Goal: Transaction & Acquisition: Purchase product/service

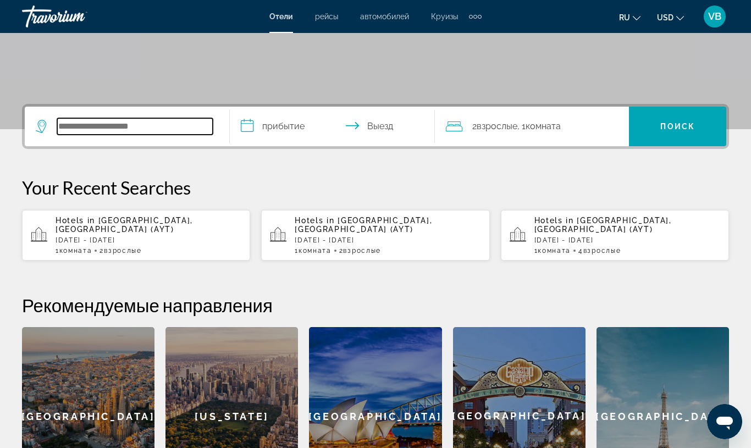
click at [73, 125] on input "Search hotel destination" at bounding box center [135, 126] width 156 height 16
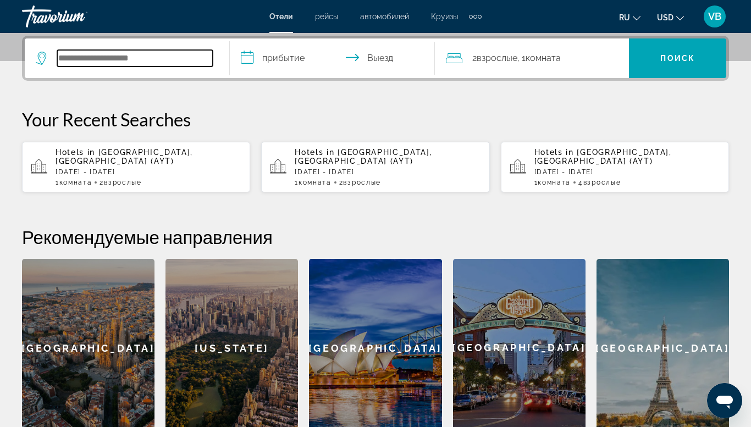
click at [86, 60] on input "Search hotel destination" at bounding box center [135, 58] width 156 height 16
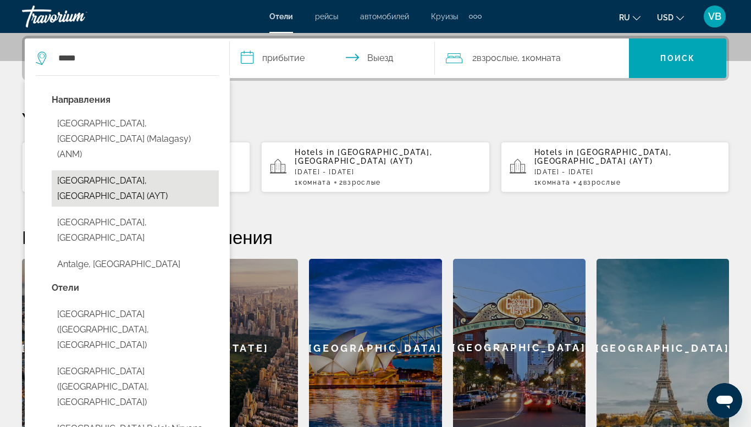
click at [95, 170] on button "[GEOGRAPHIC_DATA], [GEOGRAPHIC_DATA] (AYT)" at bounding box center [135, 188] width 167 height 36
type input "**********"
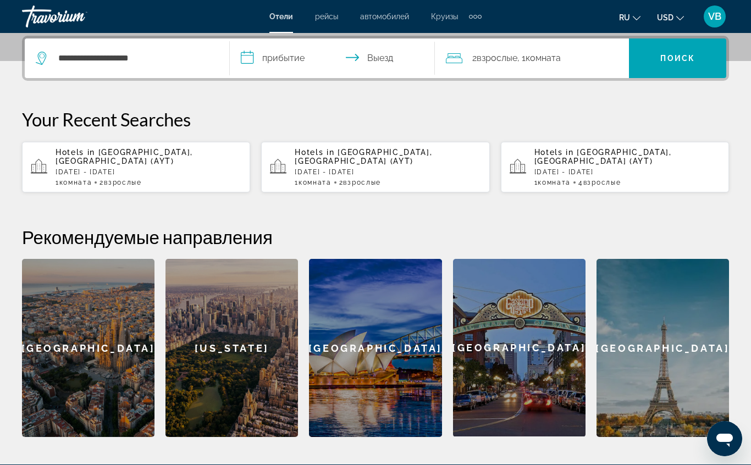
click at [308, 59] on input "**********" at bounding box center [334, 59] width 209 height 43
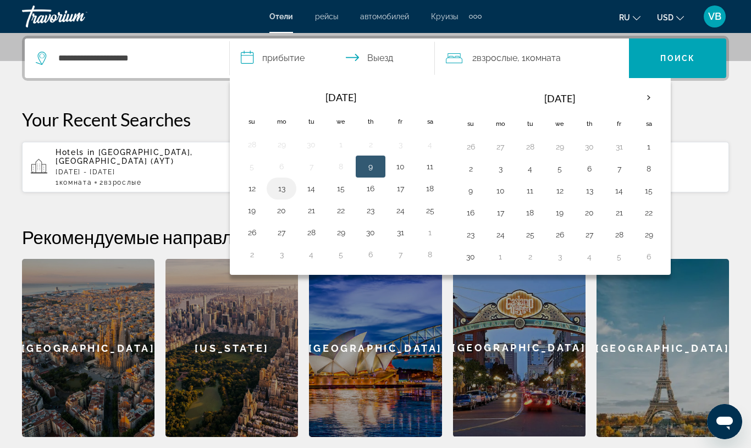
click at [285, 191] on button "13" at bounding box center [282, 188] width 18 height 15
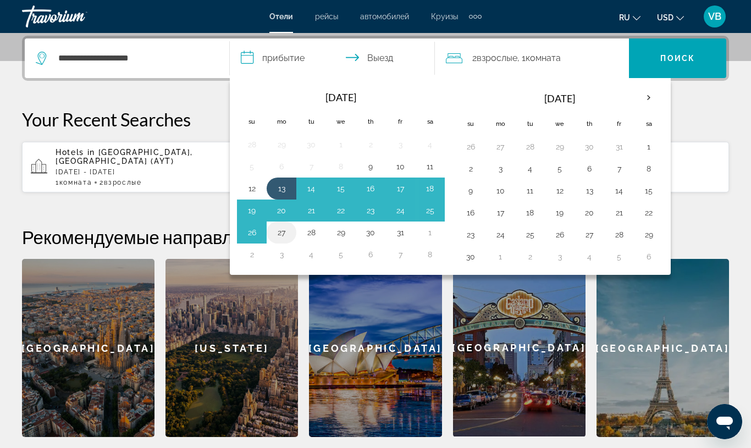
click at [286, 232] on button "27" at bounding box center [282, 232] width 18 height 15
type input "**********"
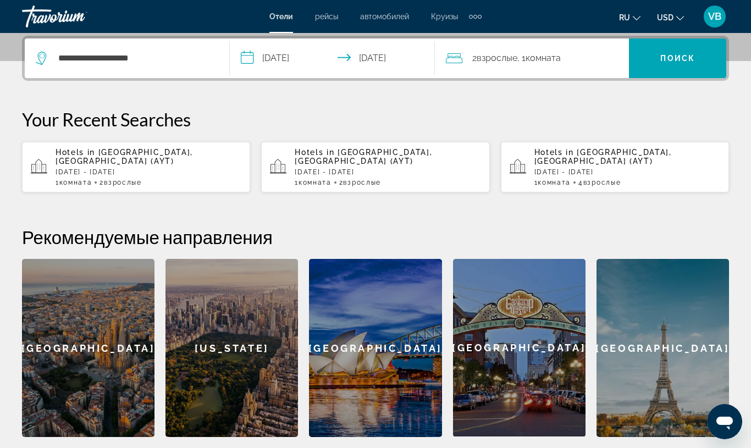
click at [579, 60] on div "2 Взрослый Взрослые , 1 Комната номера" at bounding box center [537, 58] width 183 height 15
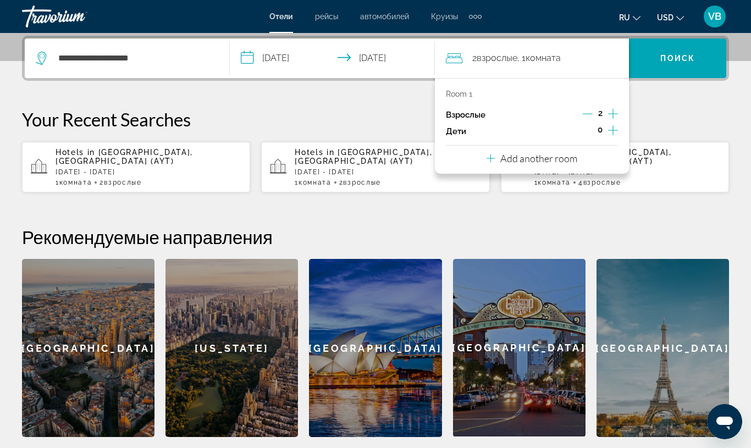
click at [612, 113] on icon "Increment adults" at bounding box center [613, 113] width 10 height 13
click at [676, 61] on span "Поиск" at bounding box center [677, 58] width 35 height 9
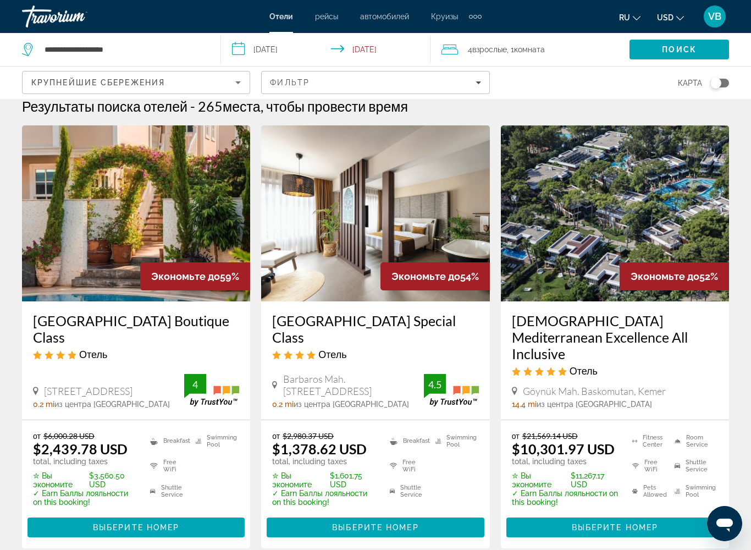
scroll to position [12, 0]
click at [335, 322] on h3 "[GEOGRAPHIC_DATA] Special Class" at bounding box center [375, 329] width 206 height 33
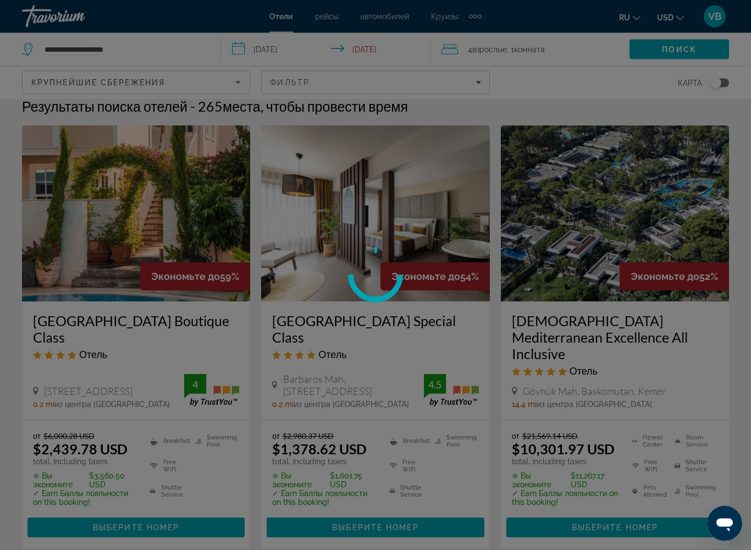
scroll to position [12, 0]
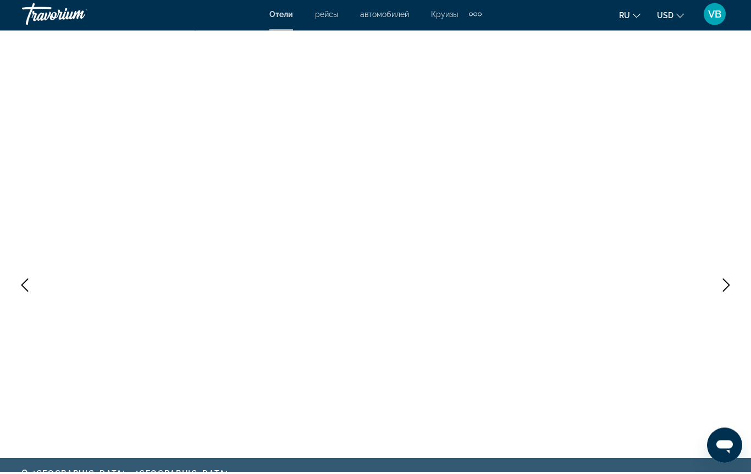
scroll to position [9, 0]
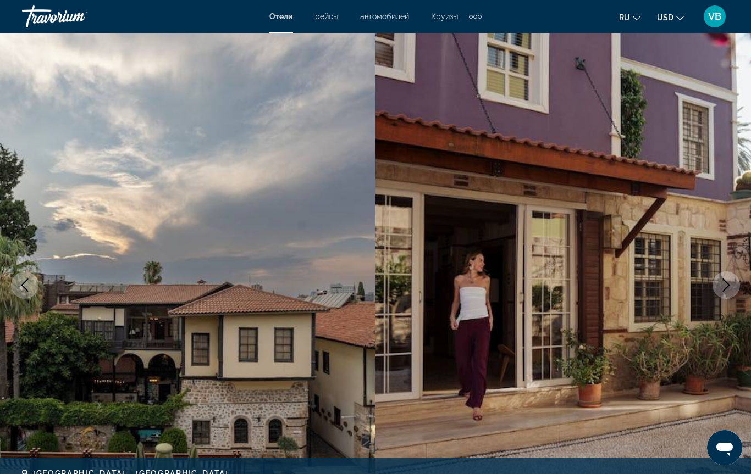
drag, startPoint x: 739, startPoint y: 108, endPoint x: 728, endPoint y: 291, distance: 184.0
click at [728, 291] on div "prev next [GEOGRAPHIC_DATA], , [GEOGRAPHIC_DATA] [GEOGRAPHIC_DATA] Special Clas…" at bounding box center [375, 285] width 751 height 522
drag, startPoint x: 747, startPoint y: 65, endPoint x: 743, endPoint y: 185, distance: 120.5
click at [743, 185] on img "Main content" at bounding box center [562, 285] width 375 height 522
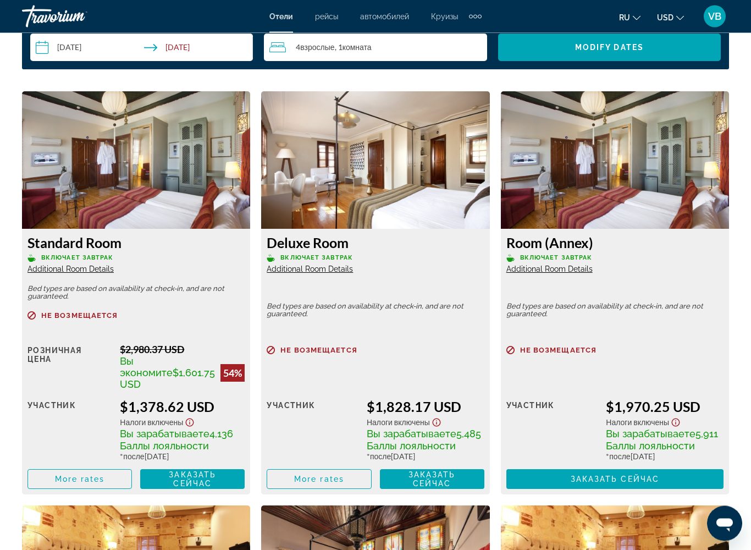
scroll to position [1641, 0]
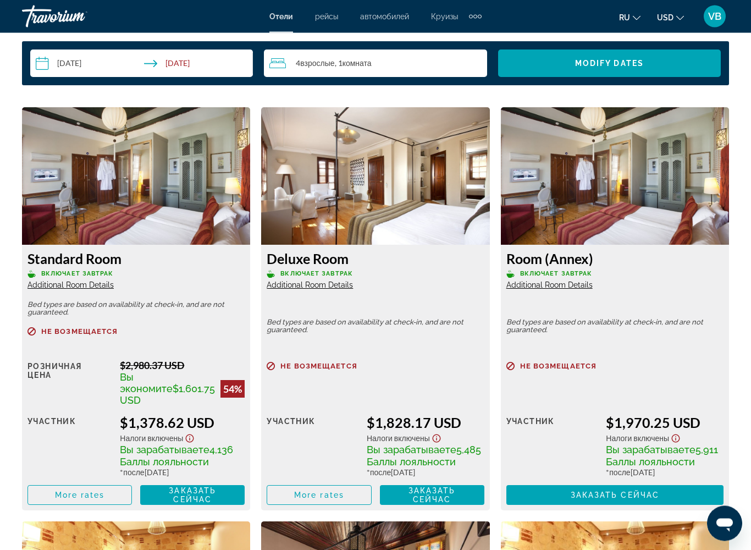
click at [377, 214] on img "Main content" at bounding box center [375, 176] width 228 height 137
click at [349, 414] on div "участник" at bounding box center [313, 445] width 92 height 63
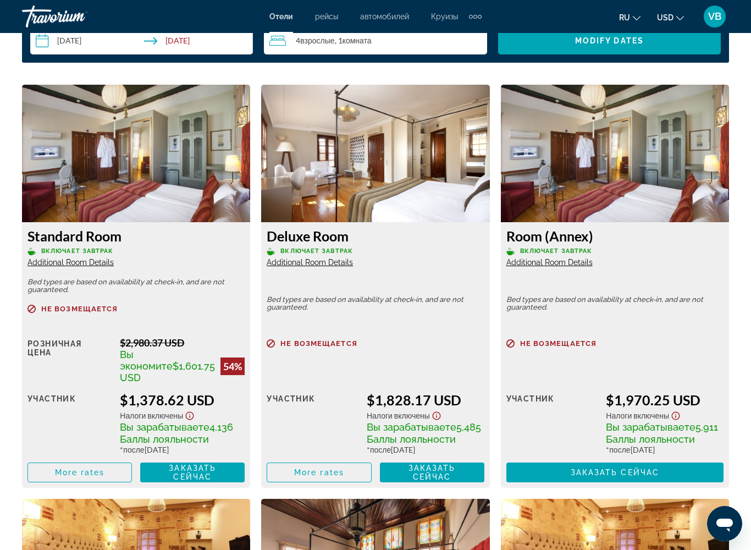
scroll to position [1606, 0]
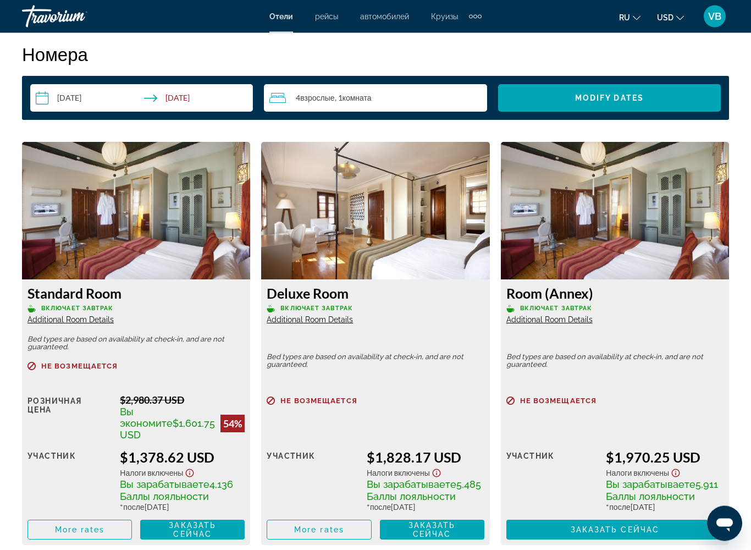
click at [377, 235] on img "Main content" at bounding box center [375, 210] width 228 height 137
click at [357, 328] on div "Deluxe Room Включает завтрак Additional Room Details Bed types are based on ava…" at bounding box center [375, 413] width 228 height 266
click at [320, 292] on h3 "Deluxe Room" at bounding box center [375, 293] width 217 height 16
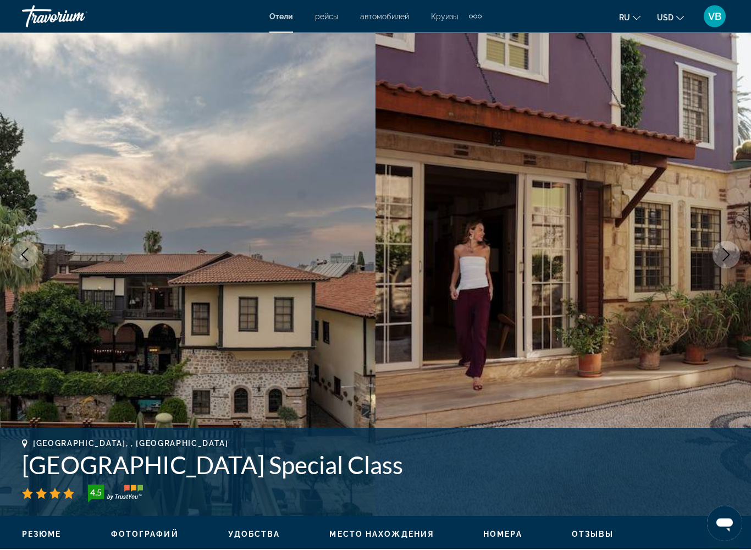
scroll to position [40, 0]
click at [191, 447] on h1 "[GEOGRAPHIC_DATA] Special Class" at bounding box center [375, 464] width 707 height 29
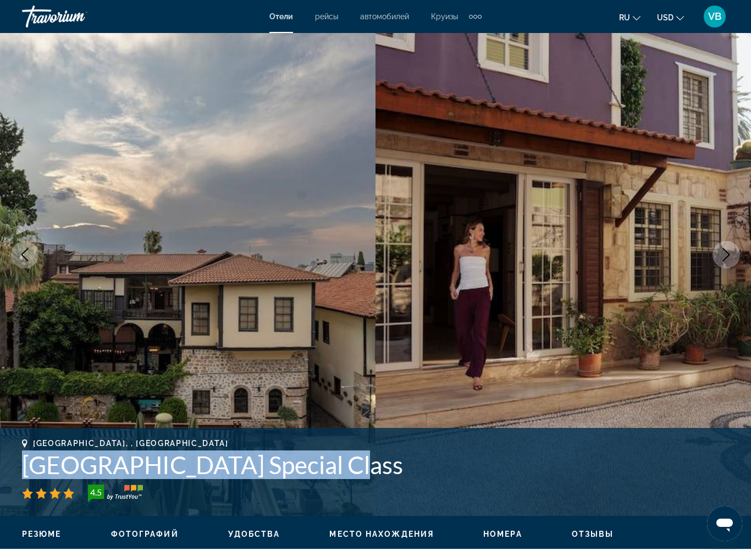
click at [191, 447] on h1 "[GEOGRAPHIC_DATA] Special Class" at bounding box center [375, 464] width 707 height 29
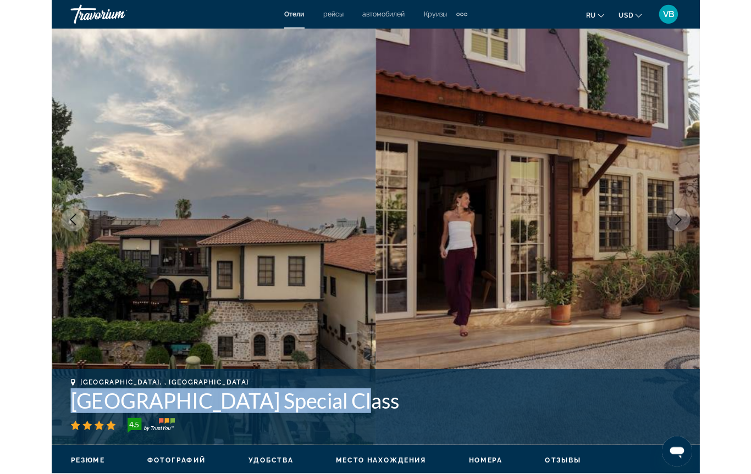
scroll to position [70, 0]
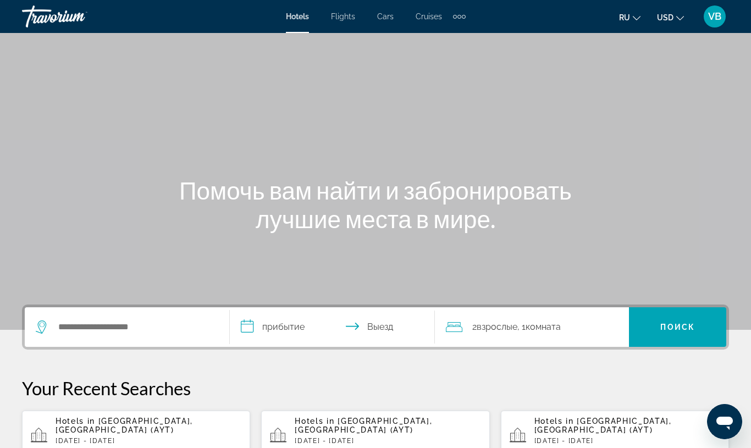
click at [118, 437] on p "[DATE] - [DATE]" at bounding box center [149, 441] width 186 height 8
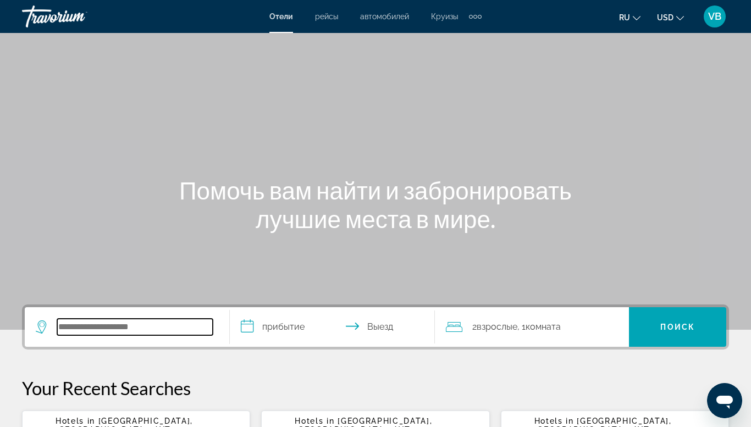
paste input "**********"
type input "**********"
click at [279, 324] on input "**********" at bounding box center [334, 328] width 209 height 43
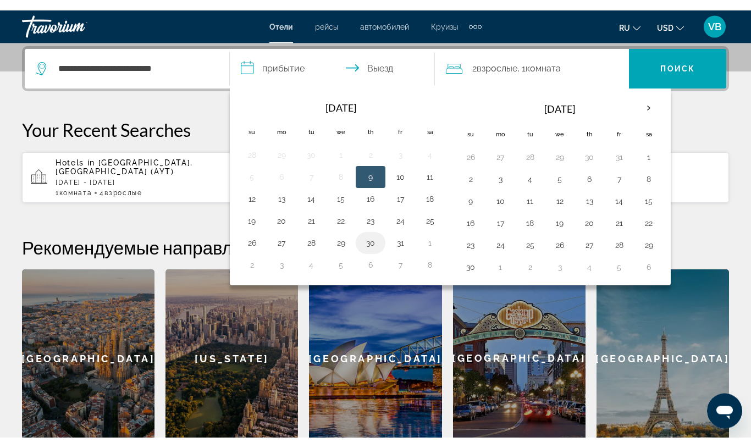
scroll to position [269, 0]
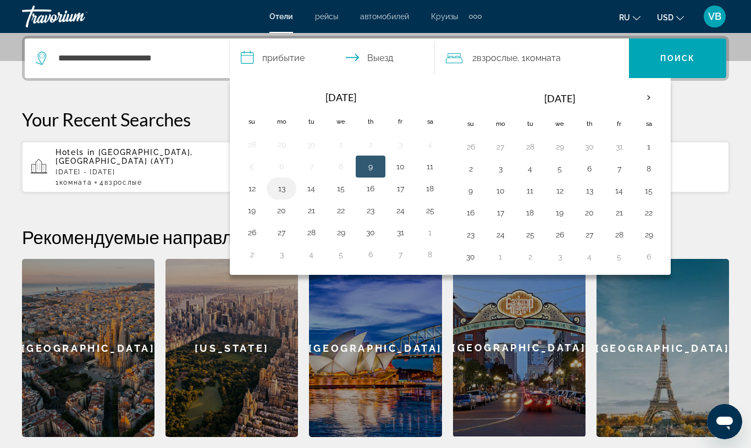
click at [281, 189] on button "13" at bounding box center [282, 188] width 18 height 15
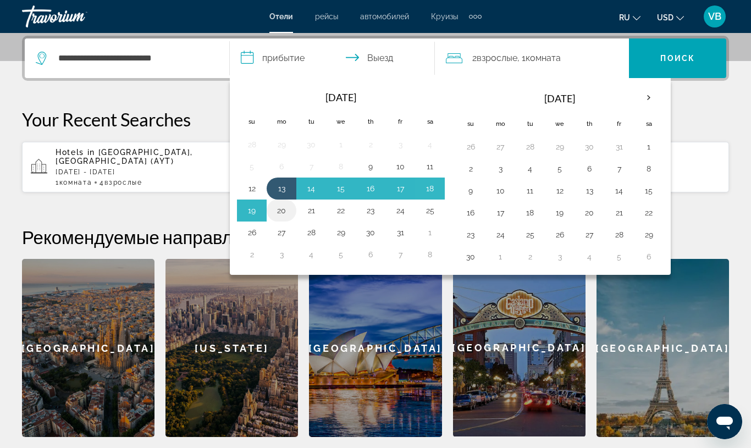
click at [283, 208] on button "20" at bounding box center [282, 210] width 18 height 15
type input "**********"
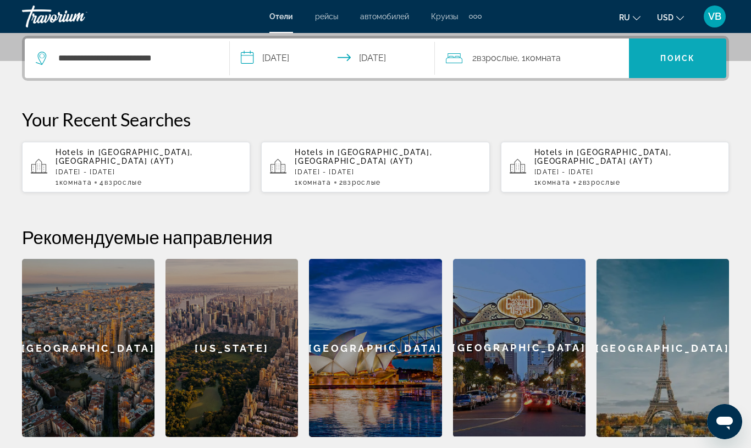
click at [682, 59] on span "Поиск" at bounding box center [677, 58] width 35 height 9
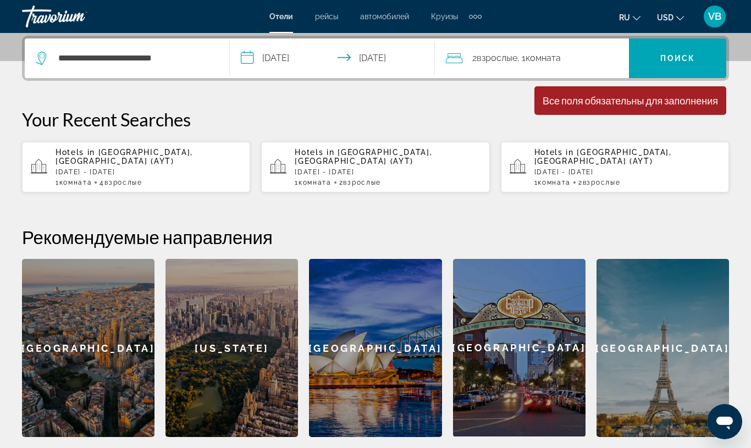
click at [535, 63] on span "Комната" at bounding box center [543, 58] width 35 height 10
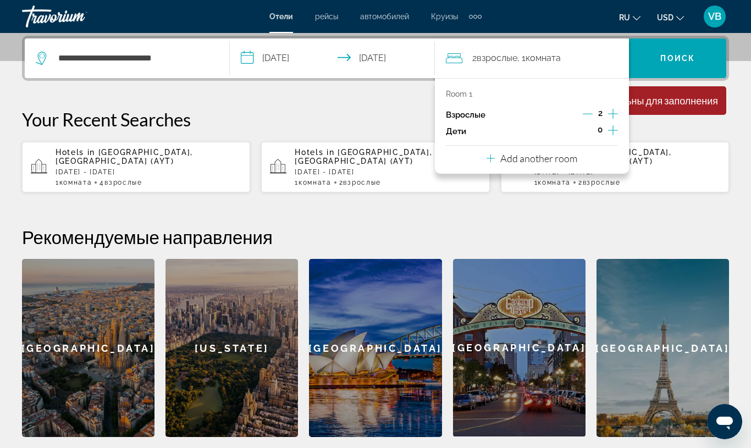
click at [607, 114] on div "2" at bounding box center [600, 115] width 35 height 16
click at [610, 114] on icon "Increment adults" at bounding box center [613, 113] width 10 height 13
click at [655, 58] on span "Search" at bounding box center [677, 58] width 97 height 26
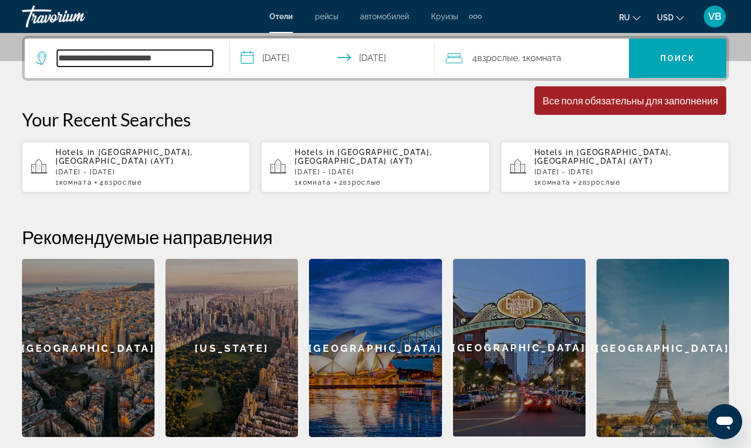
drag, startPoint x: 148, startPoint y: 56, endPoint x: 157, endPoint y: 59, distance: 8.9
click at [148, 56] on input "**********" at bounding box center [135, 58] width 156 height 16
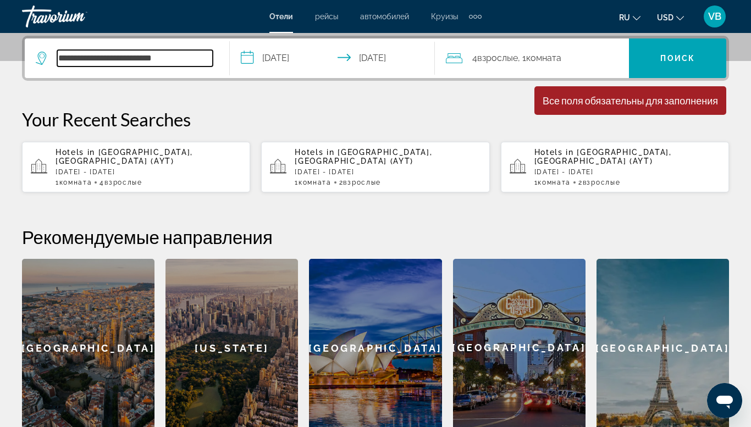
click at [183, 58] on input "**********" at bounding box center [135, 58] width 156 height 16
click at [184, 58] on input "**********" at bounding box center [135, 58] width 156 height 16
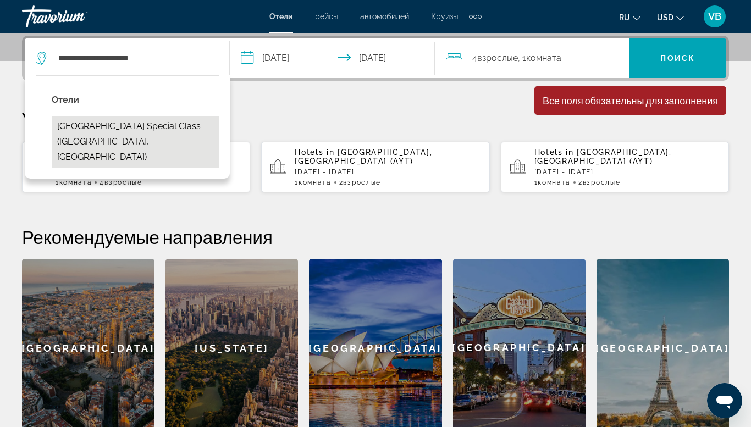
click at [130, 130] on button "Alp Pasa Hotel Special Class (Antalya, TR)" at bounding box center [135, 142] width 167 height 52
type input "**********"
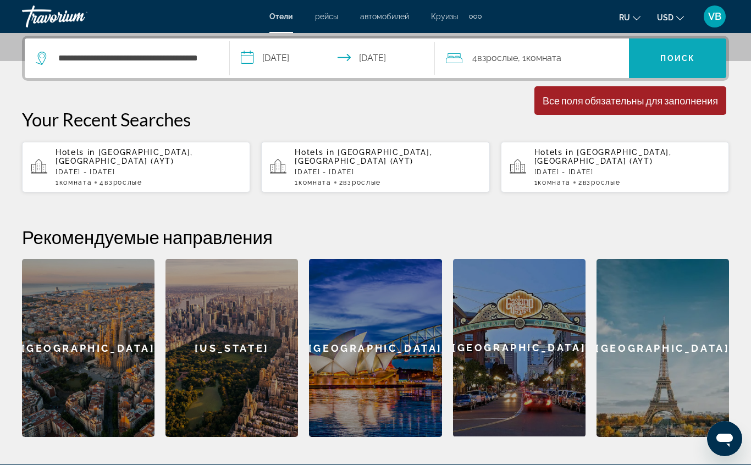
click at [684, 64] on span "Search" at bounding box center [677, 58] width 97 height 26
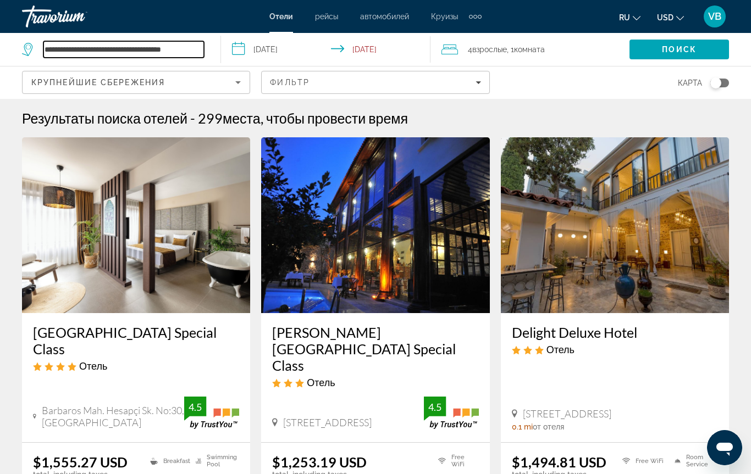
click at [128, 45] on input "**********" at bounding box center [123, 49] width 161 height 16
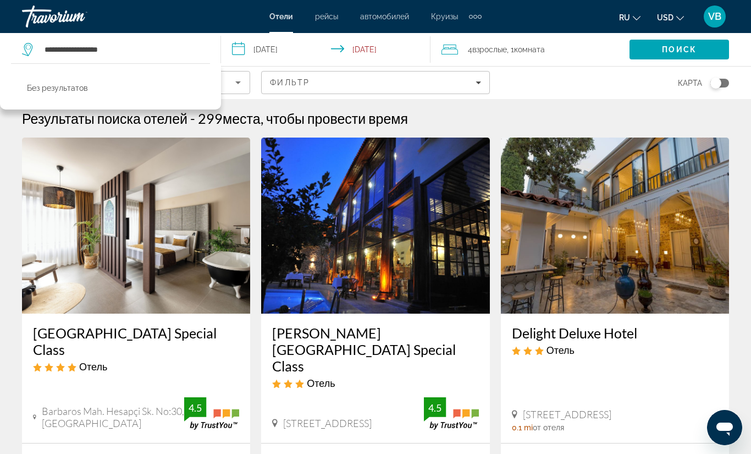
click at [0, 0] on div at bounding box center [0, 0] width 0 height 0
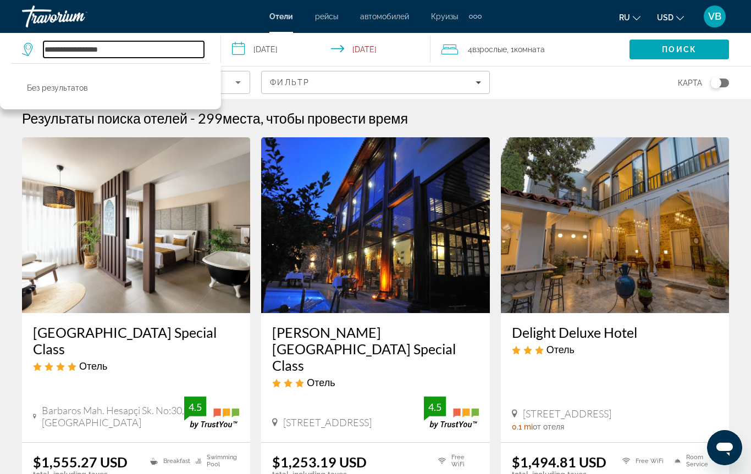
click at [115, 48] on input "**********" at bounding box center [123, 49] width 161 height 16
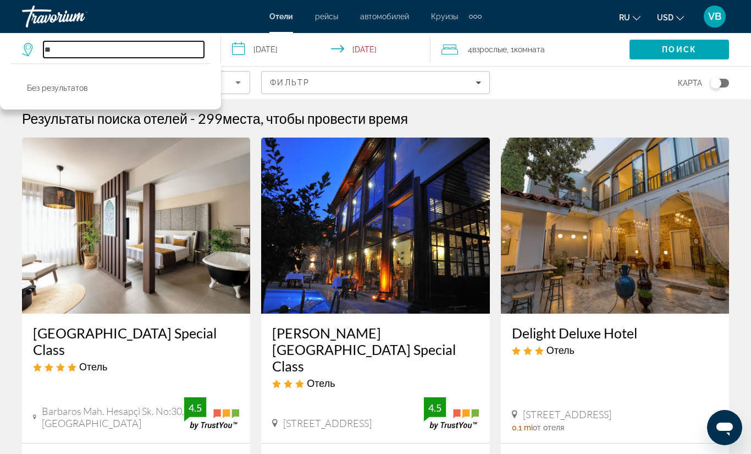
type input "*"
paste input "**********"
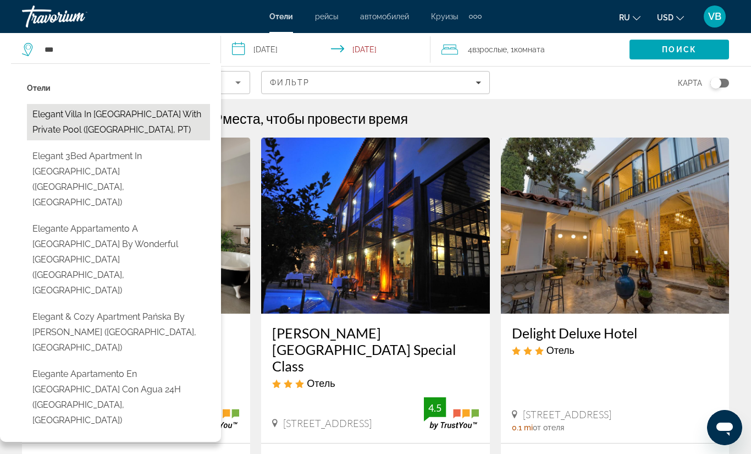
click at [152, 128] on button "Elegant Villa in Ponte de Lima with Private Pool (Ponte De Lima, PT)" at bounding box center [118, 122] width 183 height 36
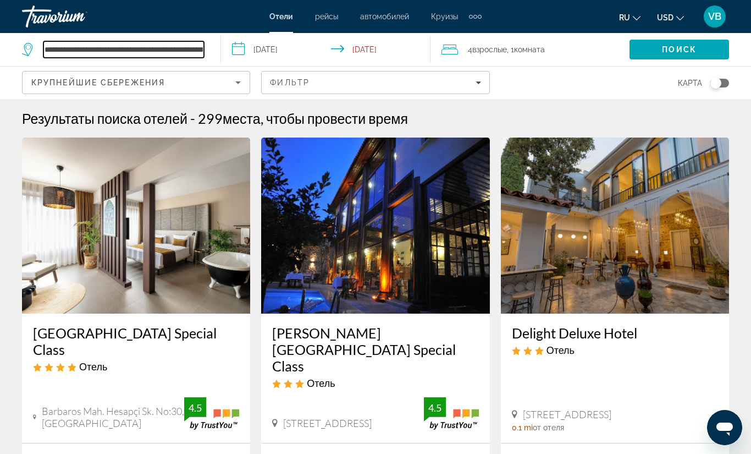
click at [180, 46] on input "**********" at bounding box center [123, 49] width 161 height 16
click at [204, 48] on div "**********" at bounding box center [115, 49] width 187 height 33
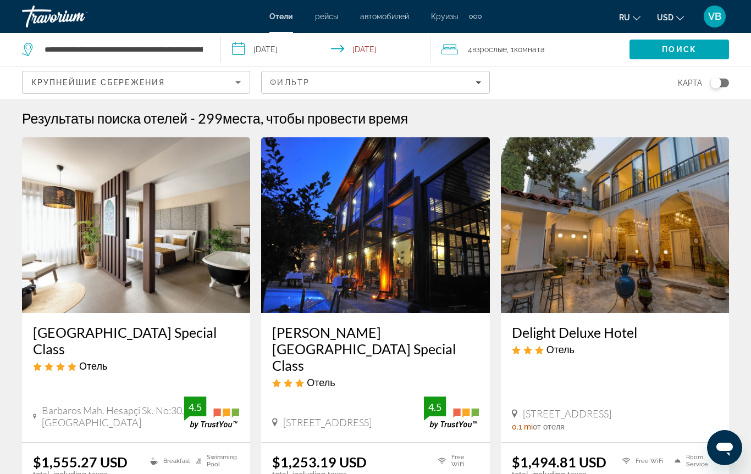
click at [204, 50] on div "**********" at bounding box center [115, 49] width 187 height 33
drag, startPoint x: 185, startPoint y: 47, endPoint x: 188, endPoint y: 56, distance: 8.9
click at [185, 49] on input "**********" at bounding box center [123, 49] width 161 height 16
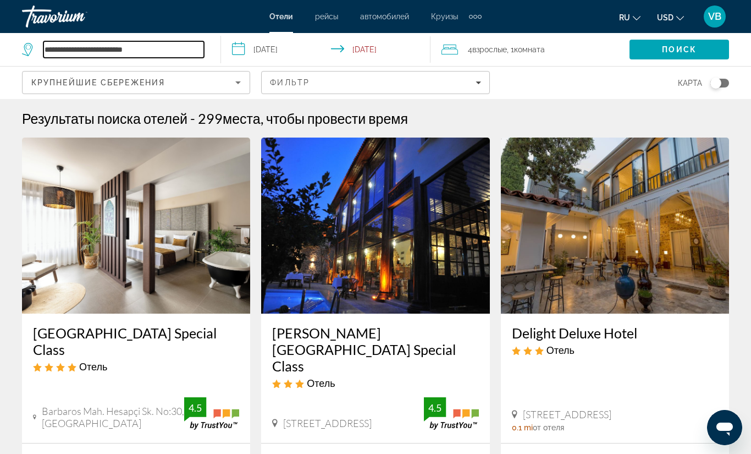
click at [158, 49] on input "**********" at bounding box center [123, 49] width 161 height 16
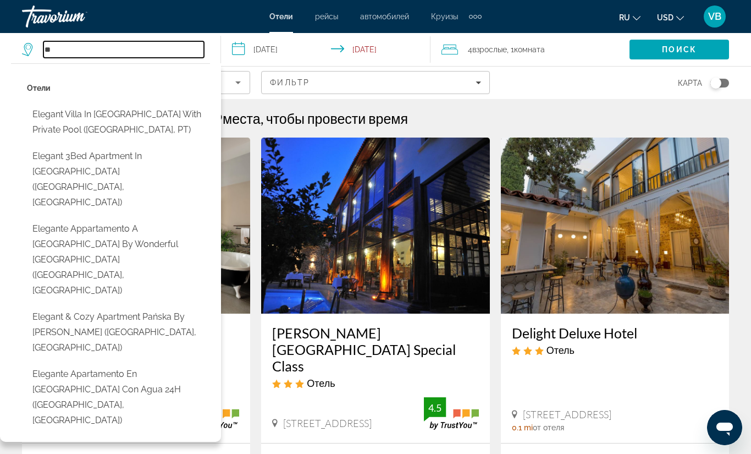
type input "*"
click at [90, 48] on input "Search hotel destination" at bounding box center [123, 49] width 161 height 16
paste input "**********"
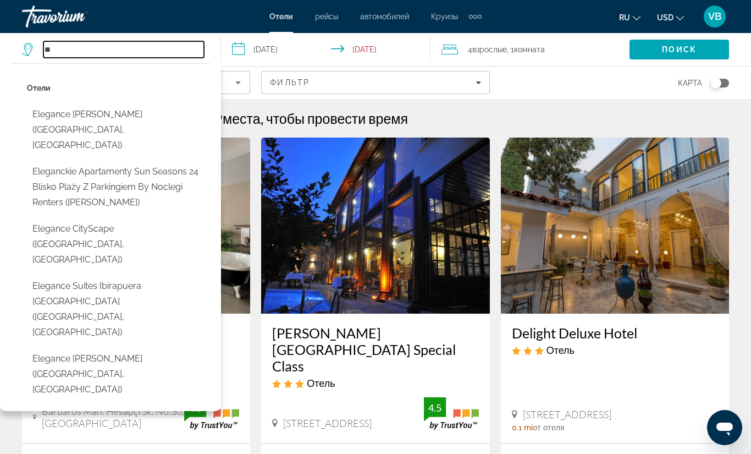
type input "*"
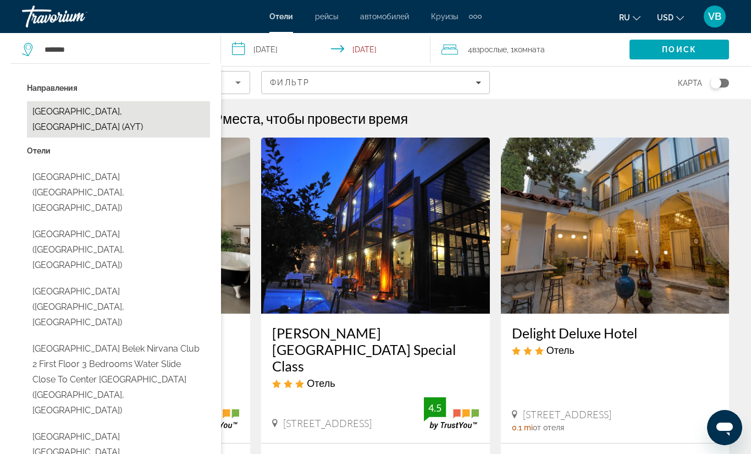
click at [119, 116] on button "[GEOGRAPHIC_DATA], [GEOGRAPHIC_DATA] (AYT)" at bounding box center [118, 119] width 183 height 36
type input "**********"
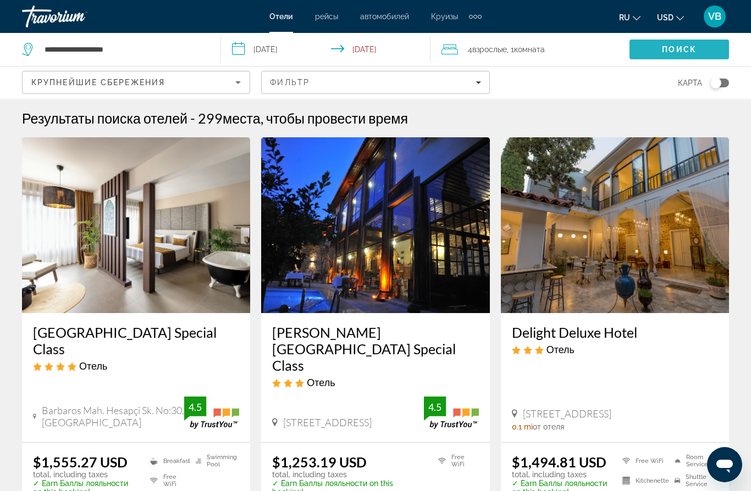
click at [661, 52] on span "Search" at bounding box center [678, 49] width 99 height 26
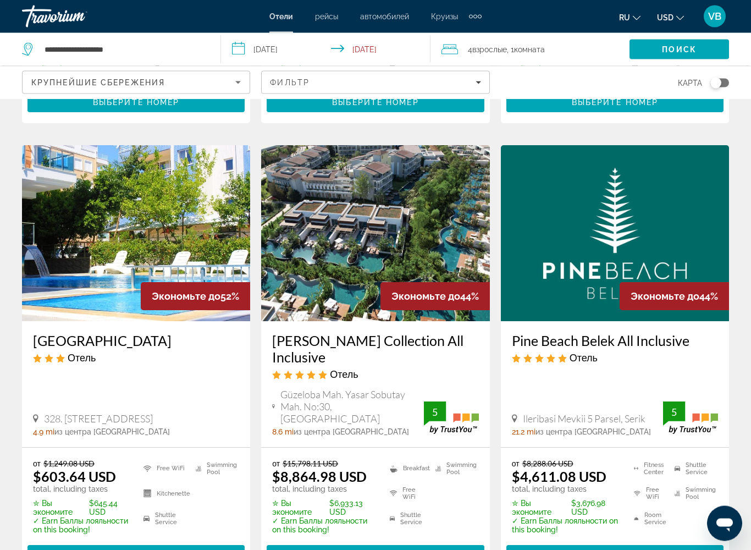
scroll to position [437, 0]
click at [479, 84] on icon "Filters" at bounding box center [477, 82] width 5 height 5
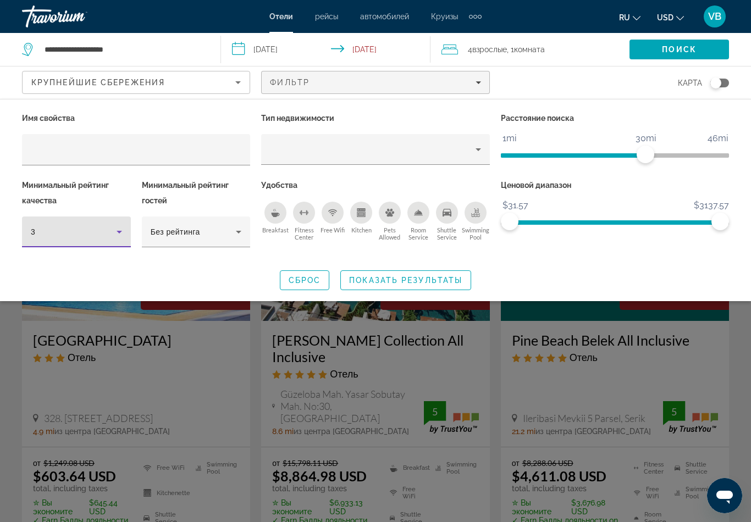
click at [117, 236] on icon "Hotel Filters" at bounding box center [119, 231] width 13 height 13
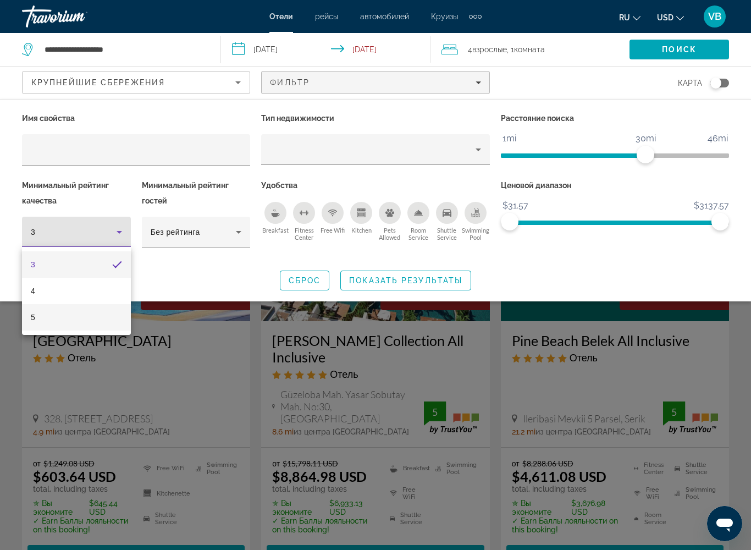
click at [103, 319] on mat-option "5" at bounding box center [76, 317] width 109 height 26
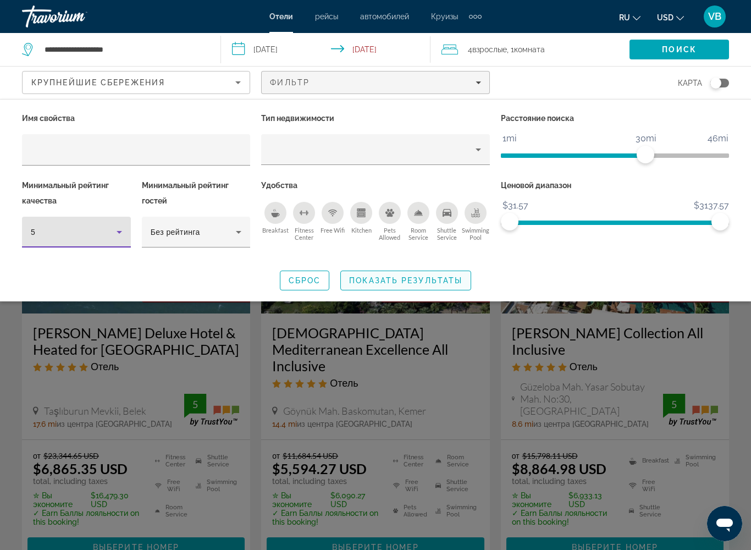
click at [369, 283] on span "Показать результаты" at bounding box center [405, 280] width 113 height 9
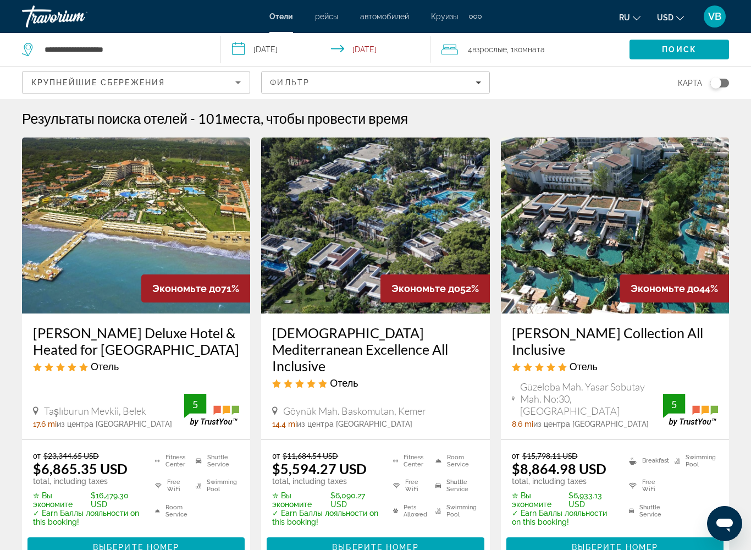
click at [225, 82] on div "Крупнейшие сбережения" at bounding box center [133, 82] width 204 height 13
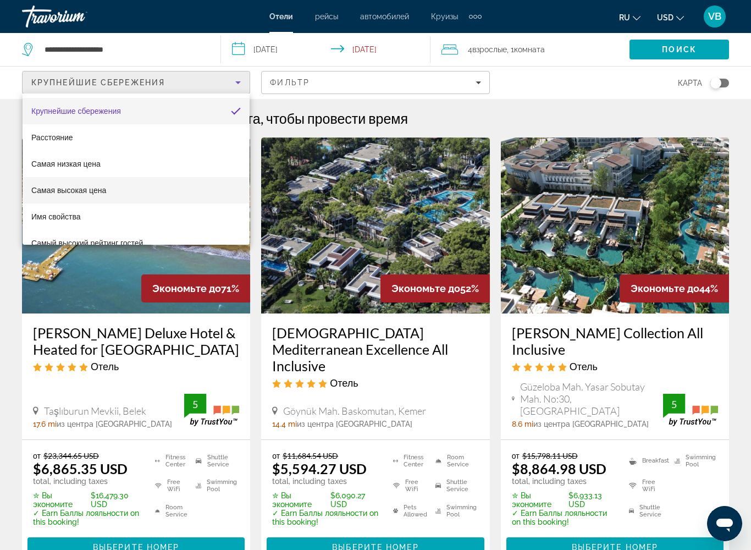
click at [90, 194] on span "Самая высокая цена" at bounding box center [68, 190] width 75 height 9
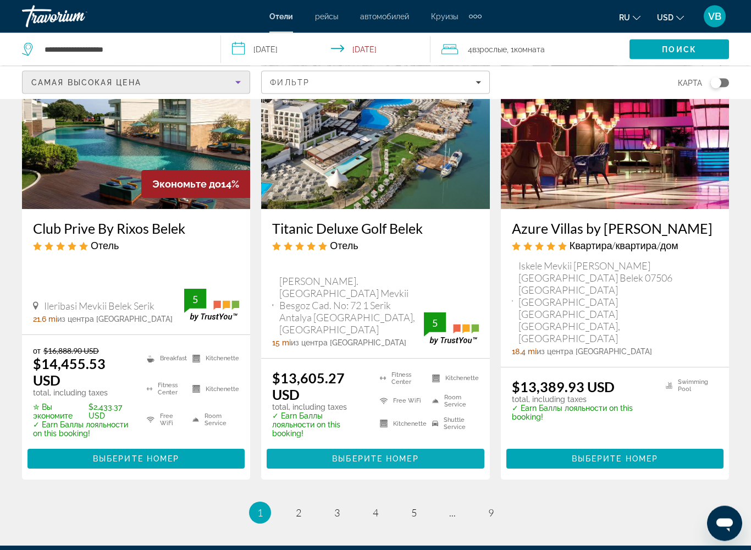
scroll to position [1434, 0]
click at [489, 447] on link "page 9" at bounding box center [491, 512] width 19 height 19
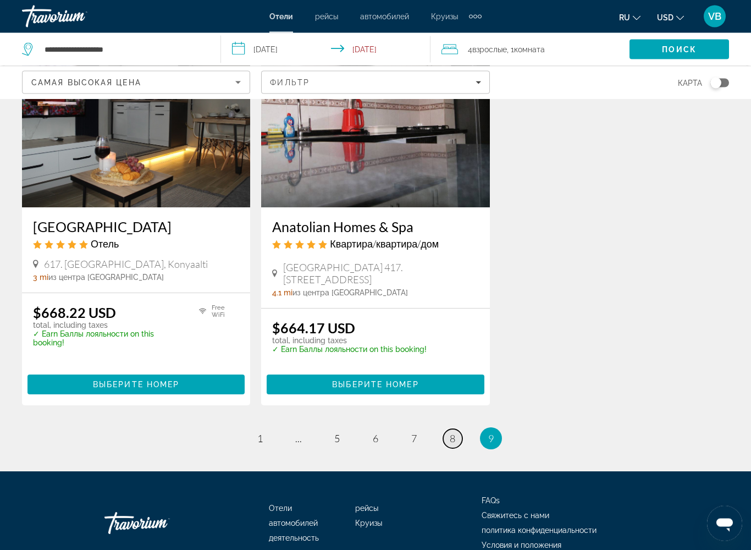
scroll to position [529, 0]
click at [455, 444] on span "8" at bounding box center [452, 438] width 5 height 12
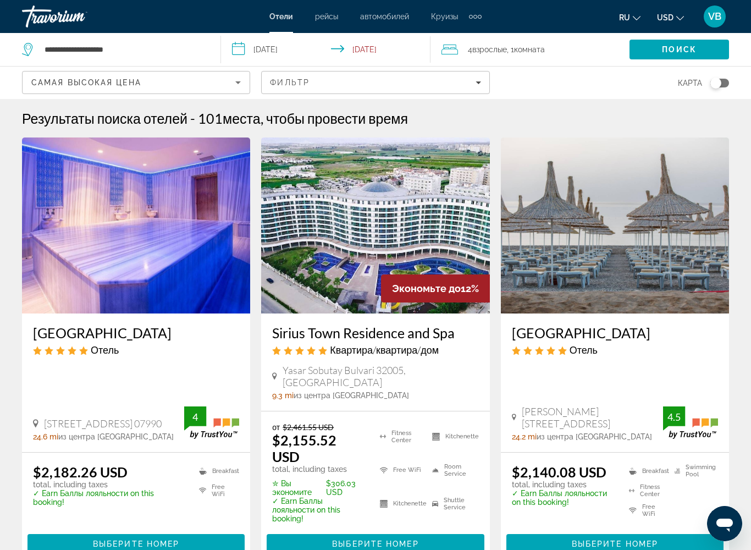
click at [359, 273] on img "Main content" at bounding box center [375, 225] width 228 height 176
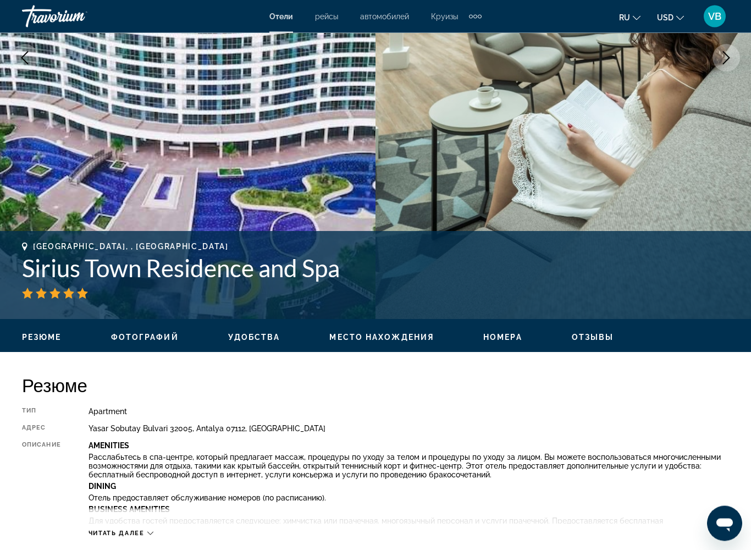
scroll to position [278, 0]
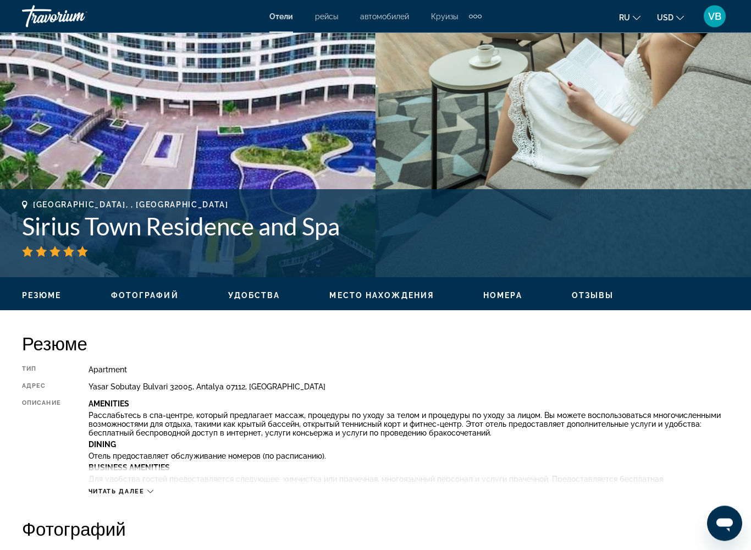
click at [150, 447] on icon "Main content" at bounding box center [150, 492] width 6 height 6
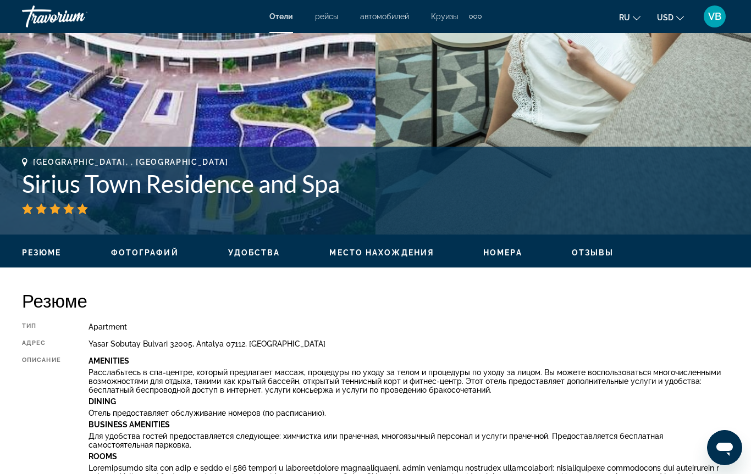
scroll to position [320, 0]
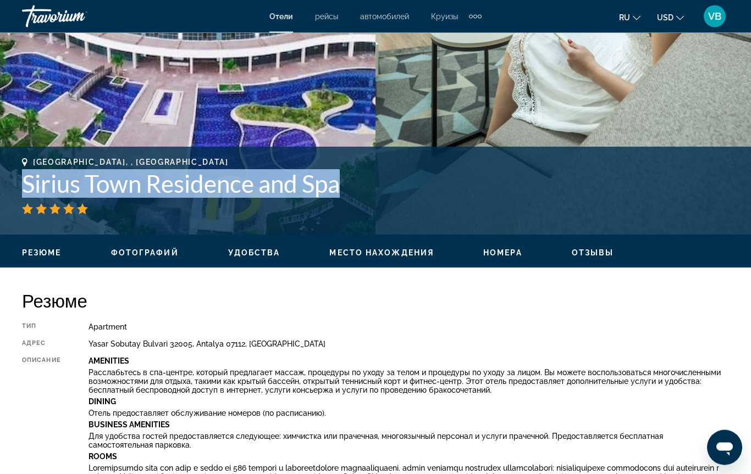
drag, startPoint x: 23, startPoint y: 184, endPoint x: 359, endPoint y: 179, distance: 335.9
click at [359, 179] on h1 "Sirius Town Residence and Spa" at bounding box center [375, 184] width 707 height 29
copy h1 "Sirius Town Residence and Spa"
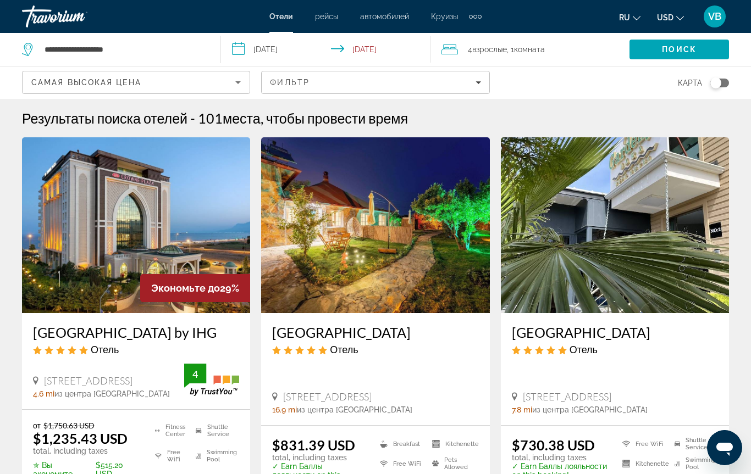
click at [125, 247] on img "Main content" at bounding box center [136, 225] width 228 height 176
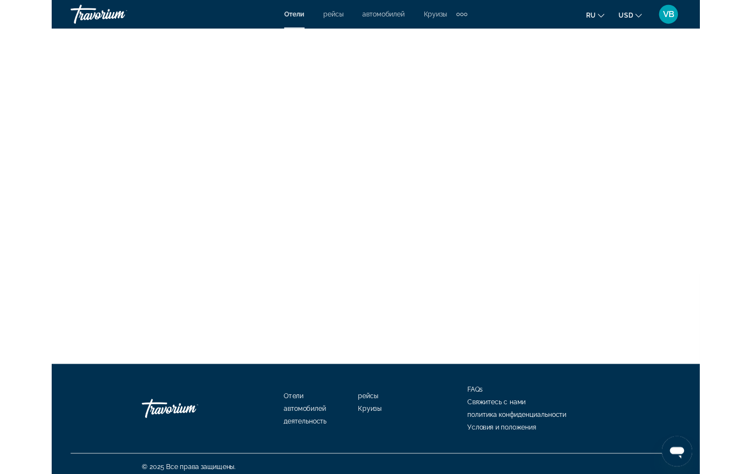
scroll to position [4450, 0]
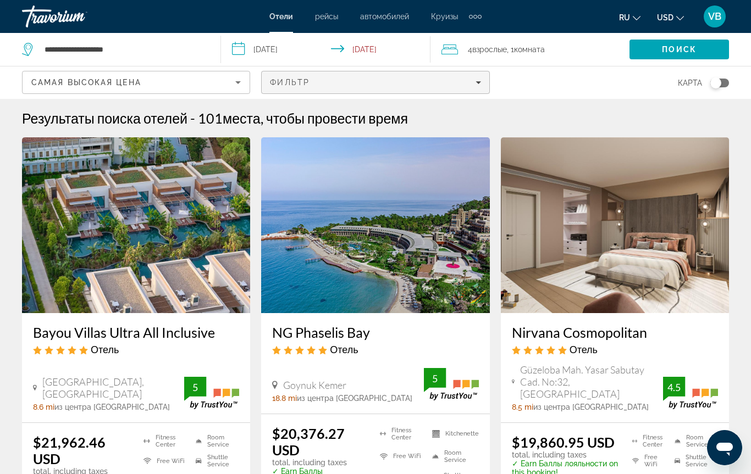
click at [363, 87] on span "Filters" at bounding box center [375, 82] width 227 height 26
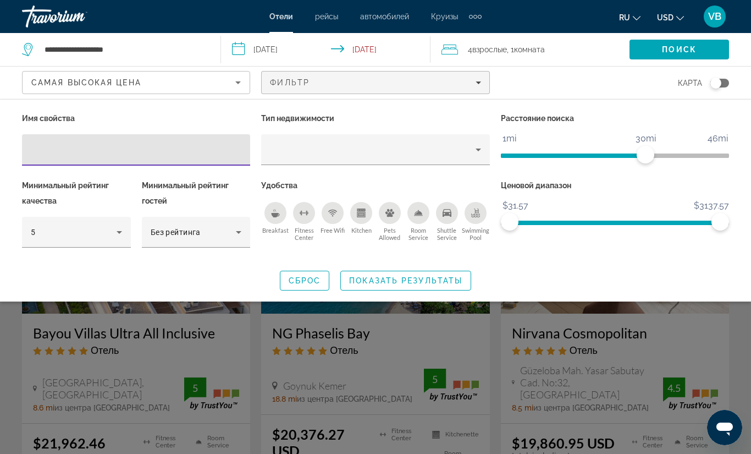
click at [281, 215] on div "Breakfast" at bounding box center [275, 213] width 22 height 22
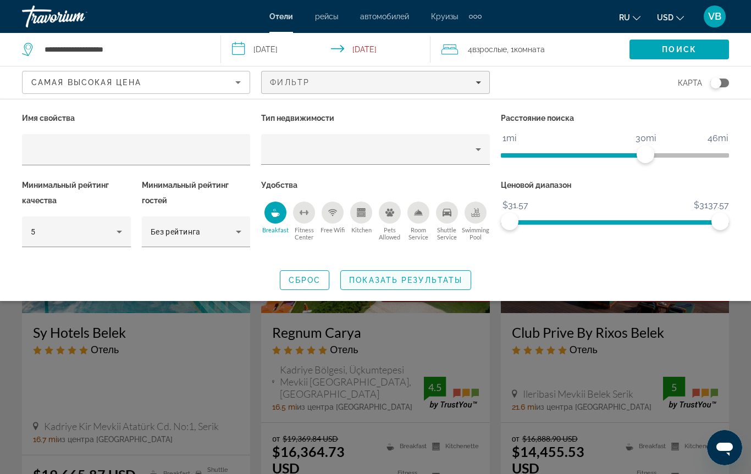
click at [384, 276] on span "Показать результаты" at bounding box center [405, 280] width 113 height 9
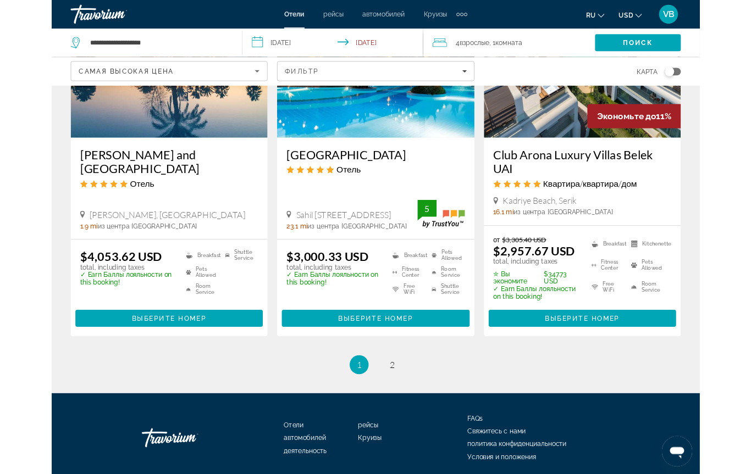
scroll to position [1574, 0]
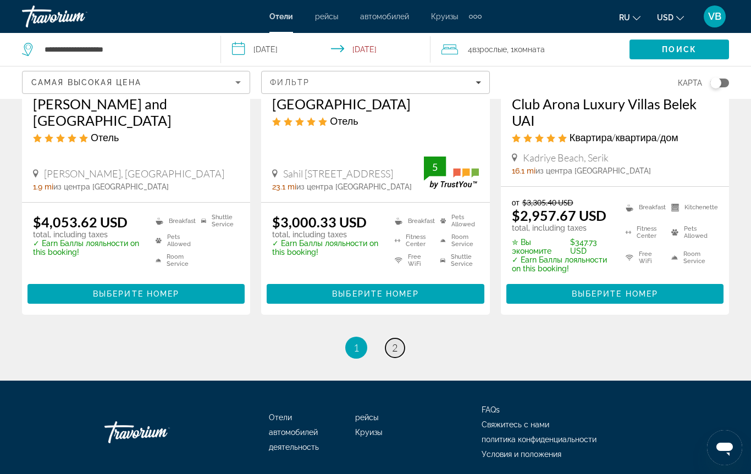
click at [396, 342] on span "2" at bounding box center [394, 348] width 5 height 12
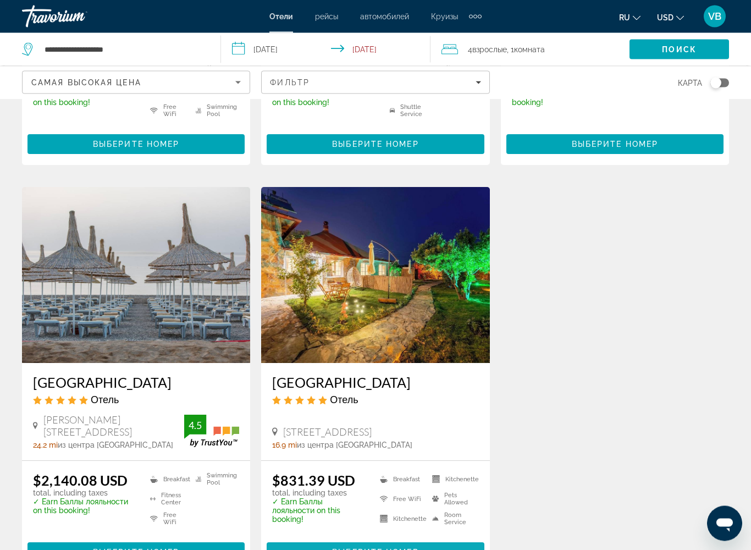
scroll to position [840, 0]
click at [380, 447] on span "Выберите номер" at bounding box center [375, 551] width 86 height 9
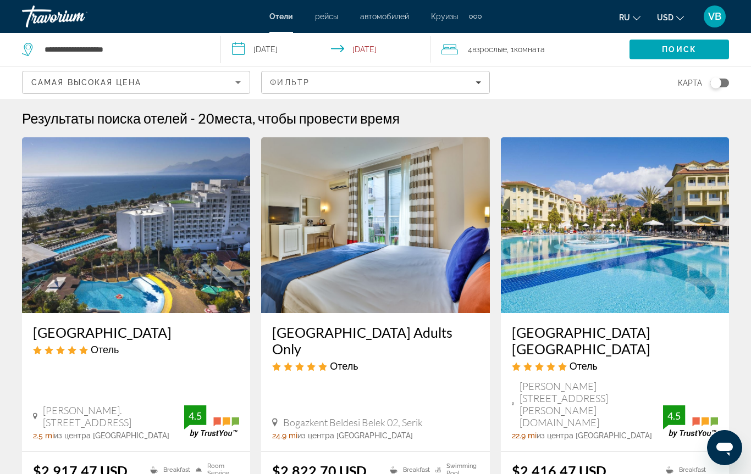
click at [241, 82] on icon "Sort by" at bounding box center [237, 82] width 13 height 13
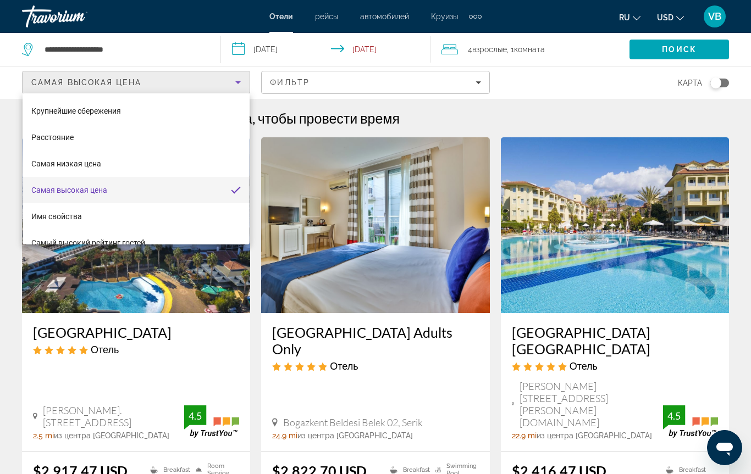
click at [295, 84] on div at bounding box center [375, 237] width 751 height 474
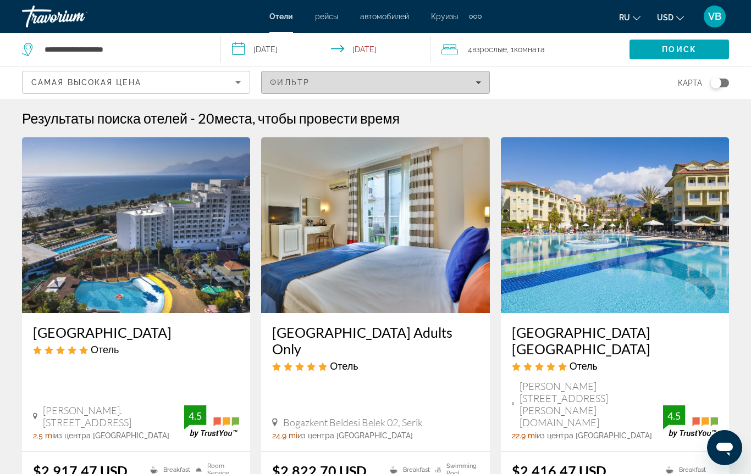
click at [295, 83] on span "Фильтр" at bounding box center [290, 82] width 40 height 9
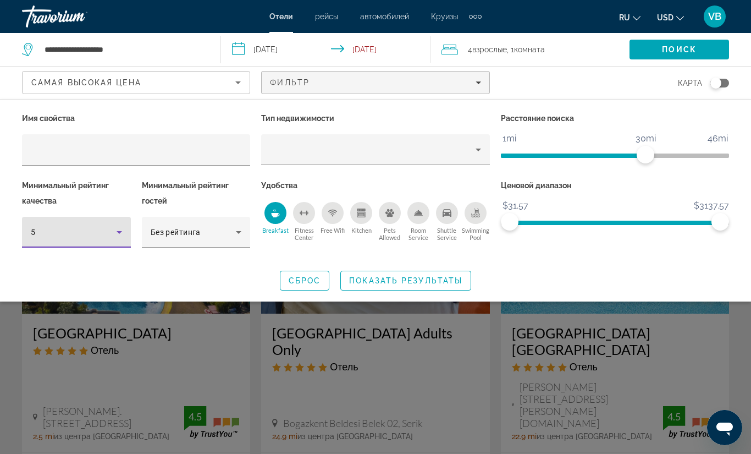
click at [120, 229] on icon "Hotel Filters" at bounding box center [119, 231] width 13 height 13
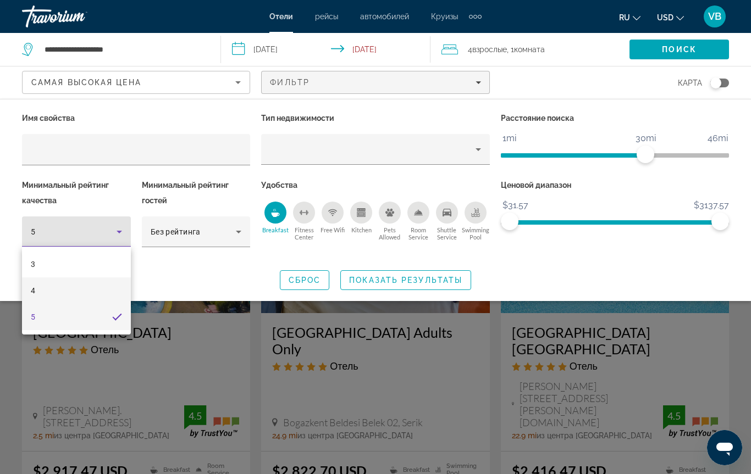
click at [76, 292] on mat-option "4" at bounding box center [76, 291] width 109 height 26
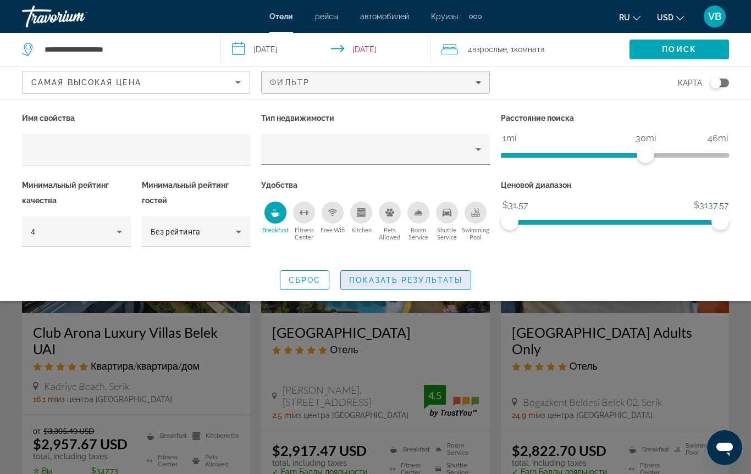
click at [419, 286] on span "Search widget" at bounding box center [406, 280] width 130 height 26
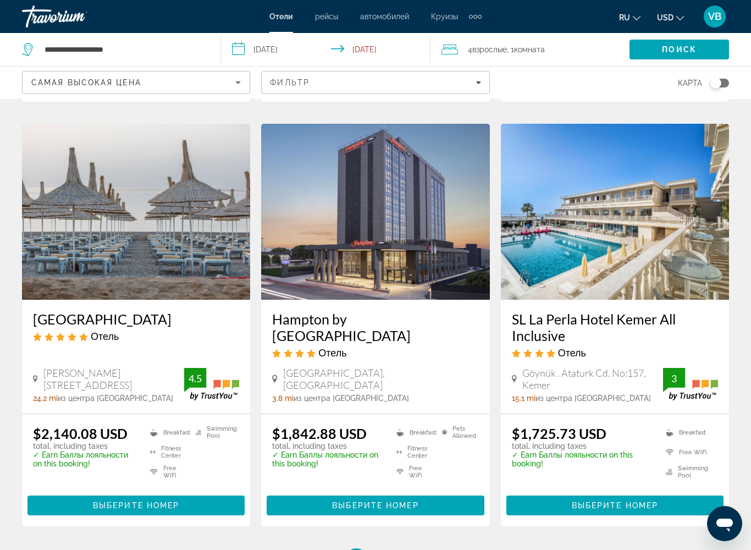
scroll to position [1330, 0]
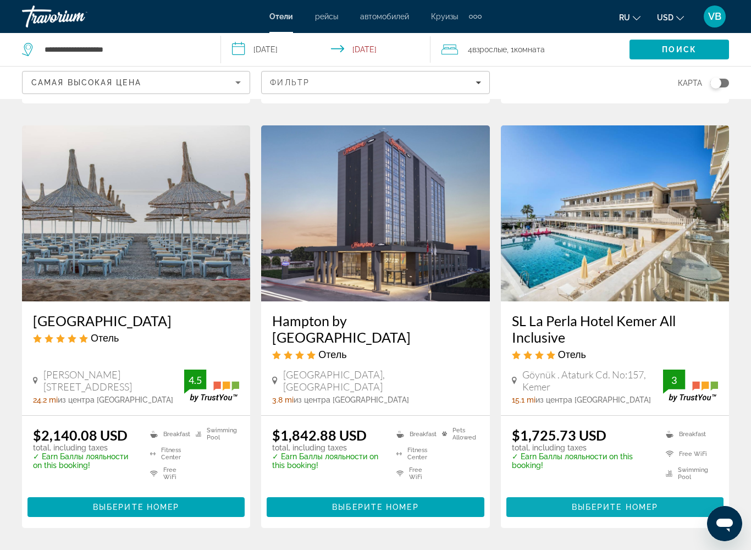
click at [598, 447] on span "Выберите номер" at bounding box center [615, 506] width 86 height 9
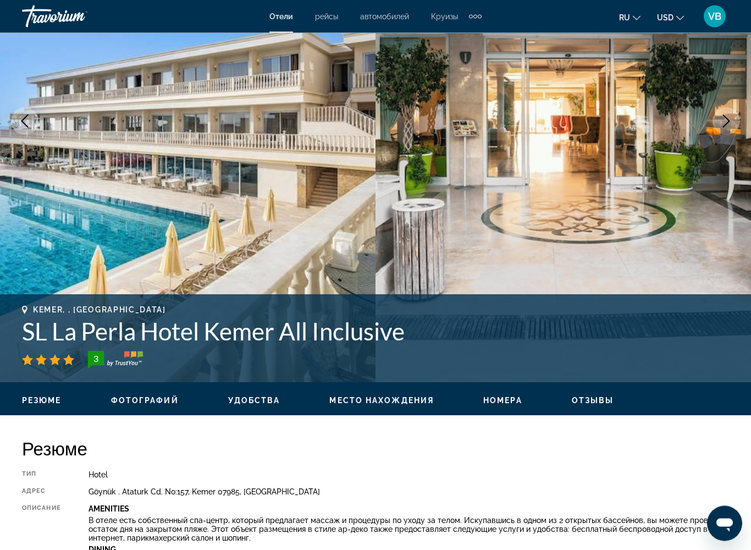
scroll to position [173, 0]
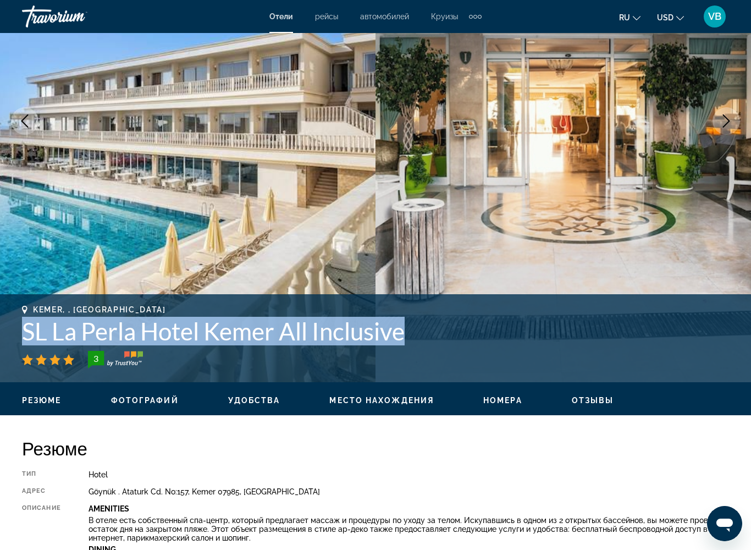
drag, startPoint x: 25, startPoint y: 330, endPoint x: 409, endPoint y: 340, distance: 384.4
click at [409, 340] on h1 "SL La Perla Hotel Kemer All Inclusive" at bounding box center [375, 331] width 707 height 29
copy h1 "SL La Perla Hotel Kemer All Inclusive"
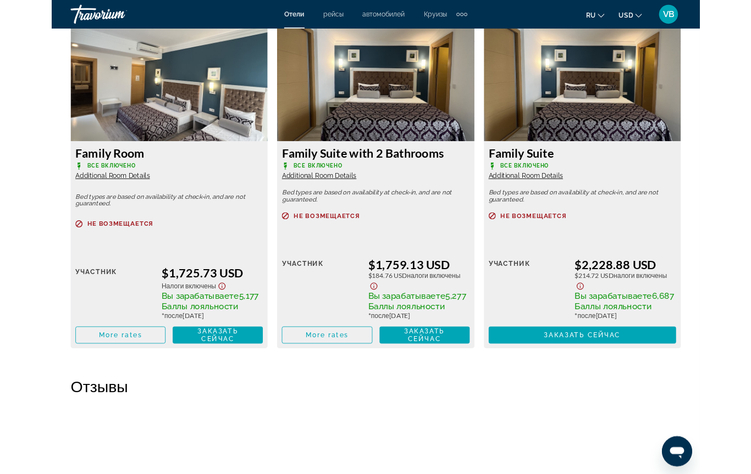
scroll to position [1753, 0]
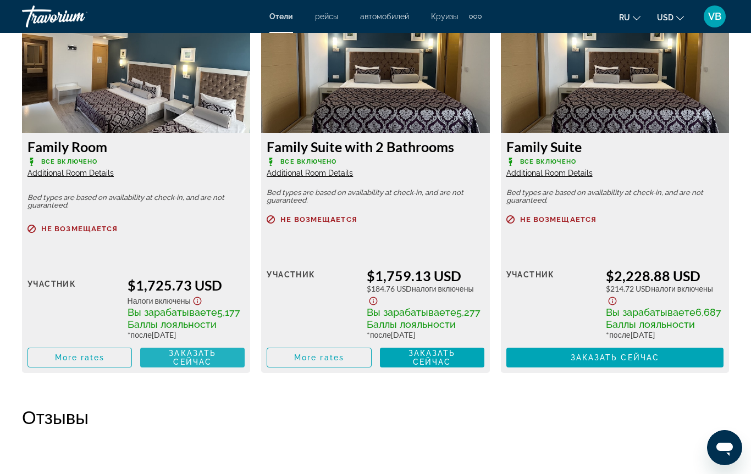
click at [200, 367] on span "Заказать сейчас" at bounding box center [192, 358] width 47 height 18
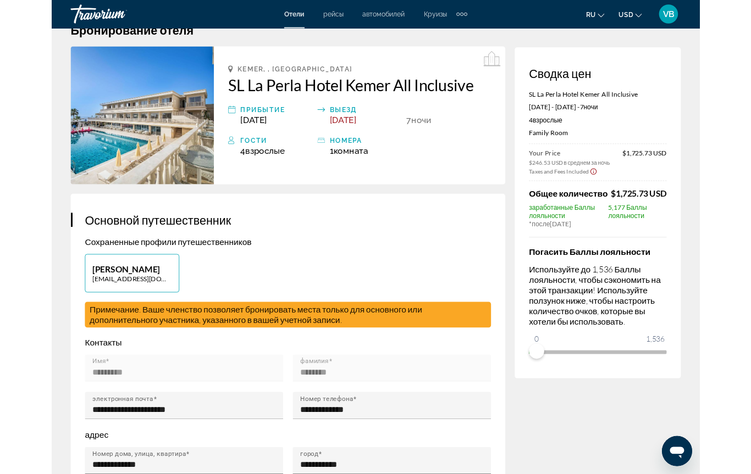
scroll to position [60, 0]
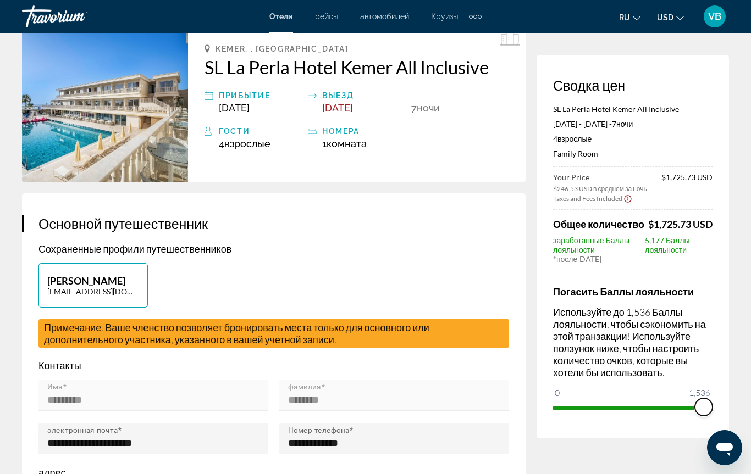
drag, startPoint x: 562, startPoint y: 407, endPoint x: 736, endPoint y: 412, distance: 173.8
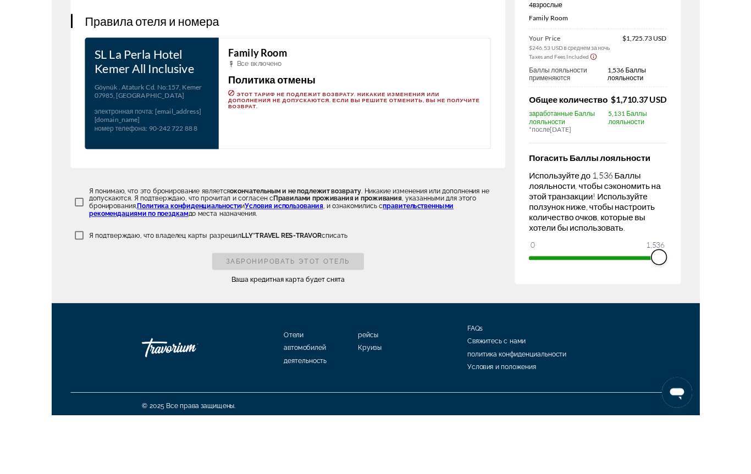
scroll to position [1470, 0]
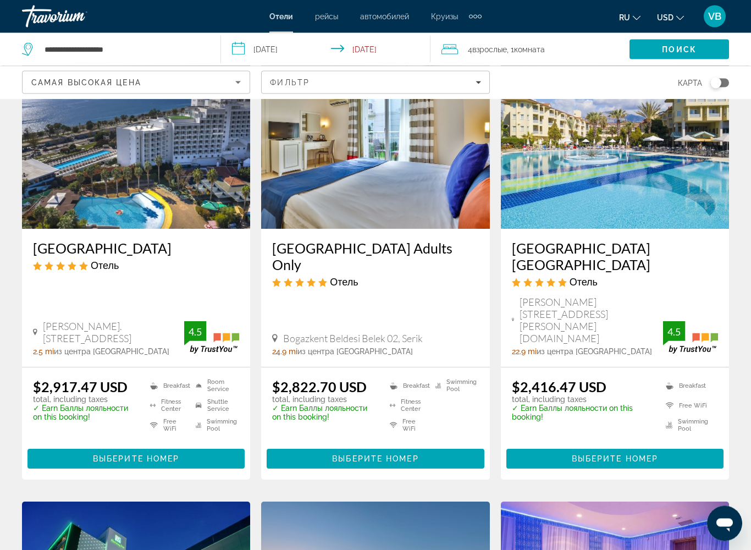
scroll to position [112, 0]
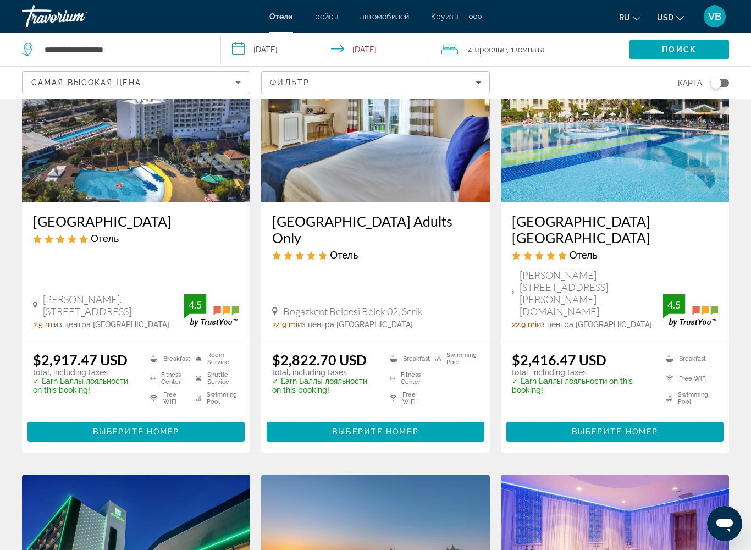
click at [368, 54] on input "**********" at bounding box center [328, 51] width 214 height 36
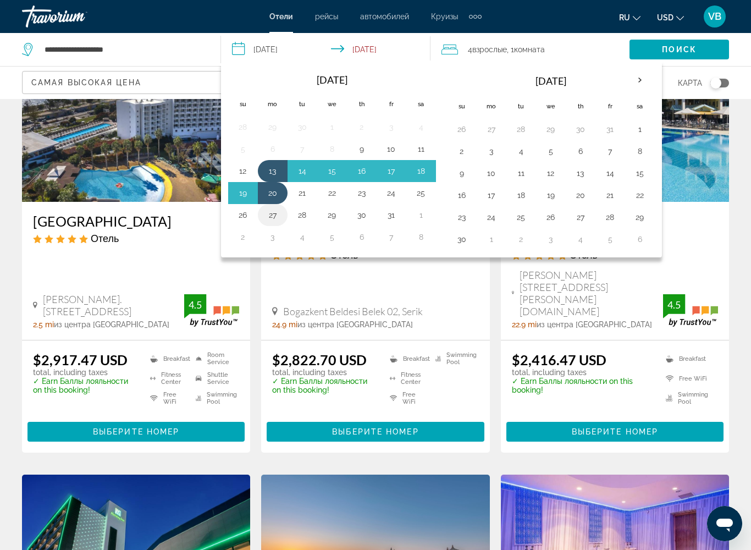
click at [276, 222] on button "27" at bounding box center [273, 214] width 18 height 15
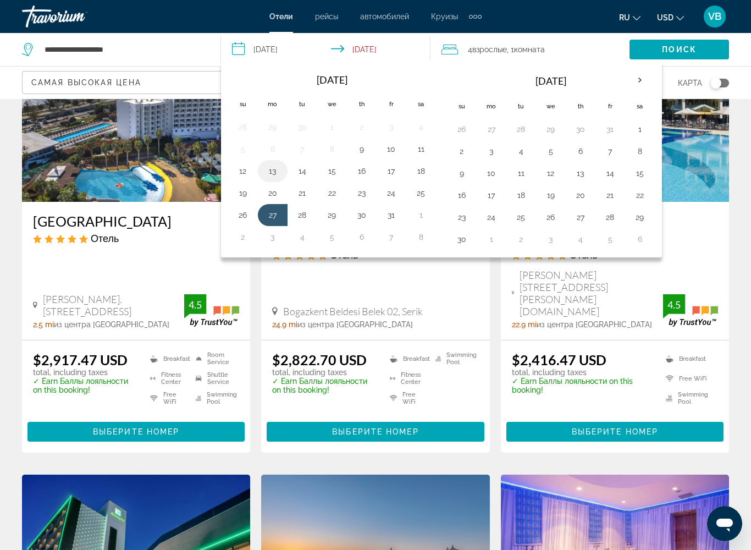
click at [273, 177] on button "13" at bounding box center [273, 170] width 18 height 15
type input "**********"
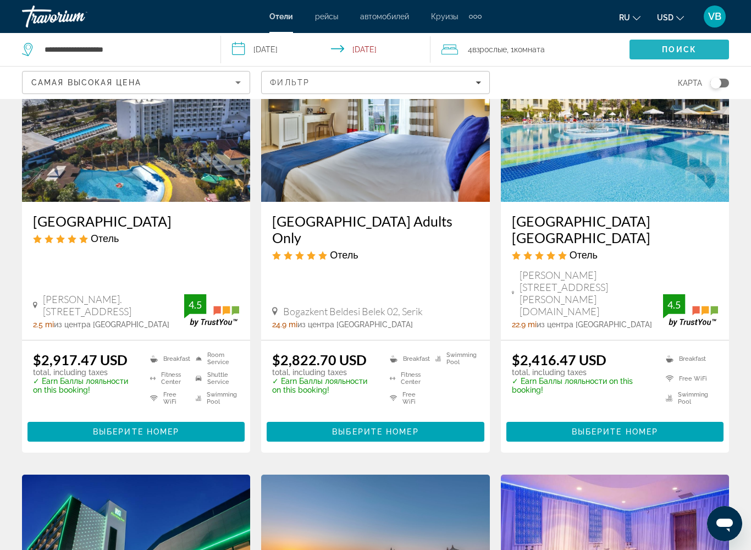
click at [697, 51] on span "Search" at bounding box center [678, 49] width 99 height 26
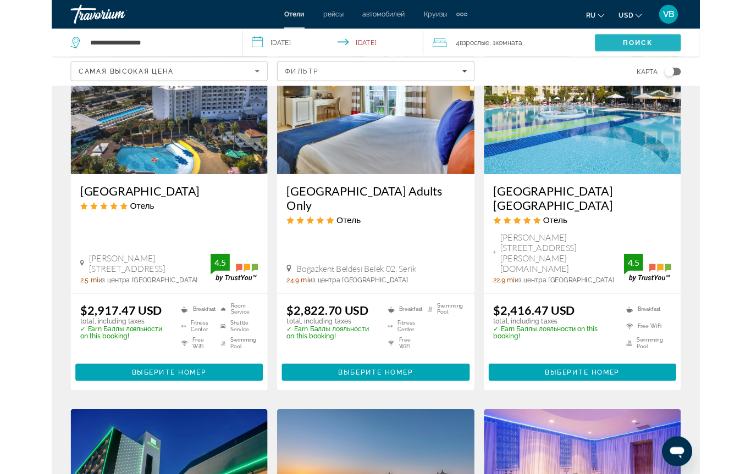
scroll to position [0, 0]
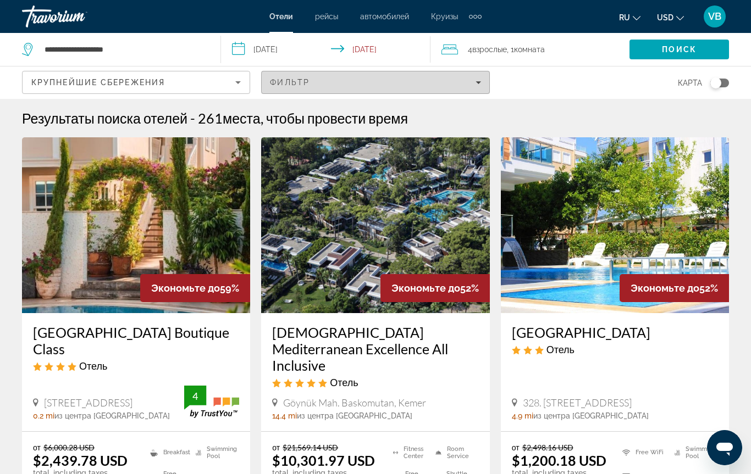
click at [467, 82] on div "Фильтр" at bounding box center [375, 82] width 211 height 9
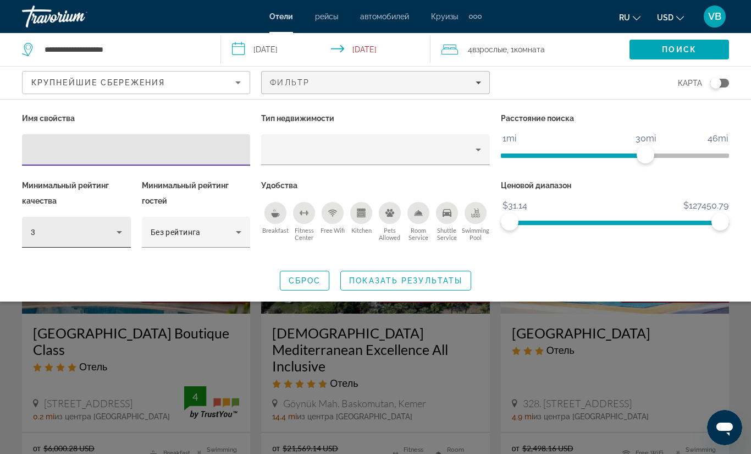
click at [107, 226] on div "3" at bounding box center [74, 231] width 86 height 13
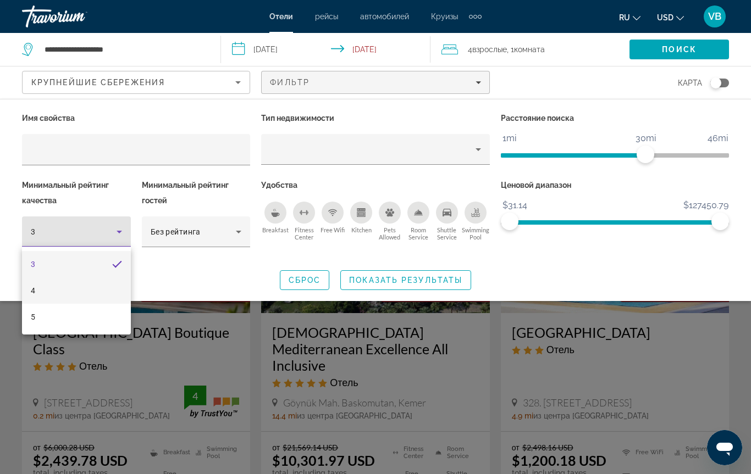
click at [86, 283] on mat-option "4" at bounding box center [76, 291] width 109 height 26
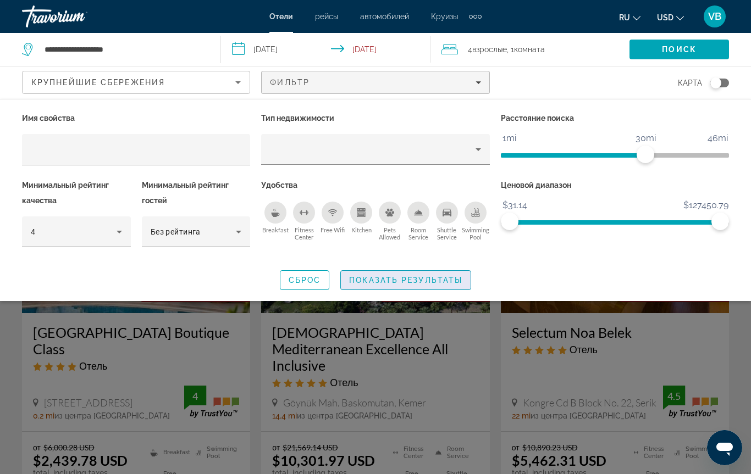
click at [358, 283] on span "Показать результаты" at bounding box center [405, 280] width 113 height 9
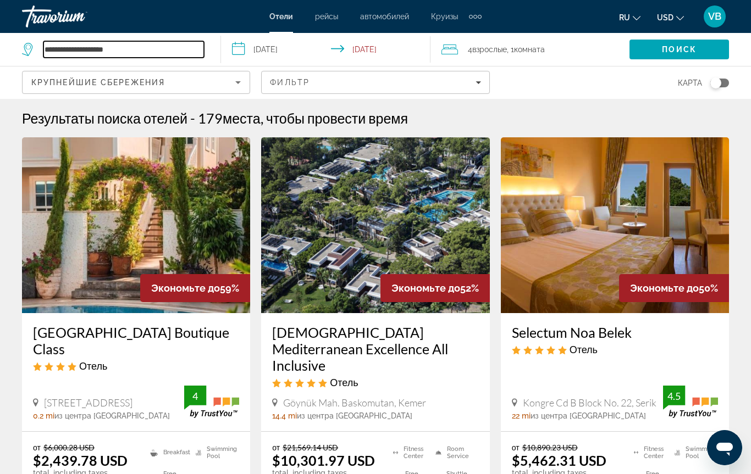
click at [146, 53] on input "**********" at bounding box center [123, 49] width 161 height 16
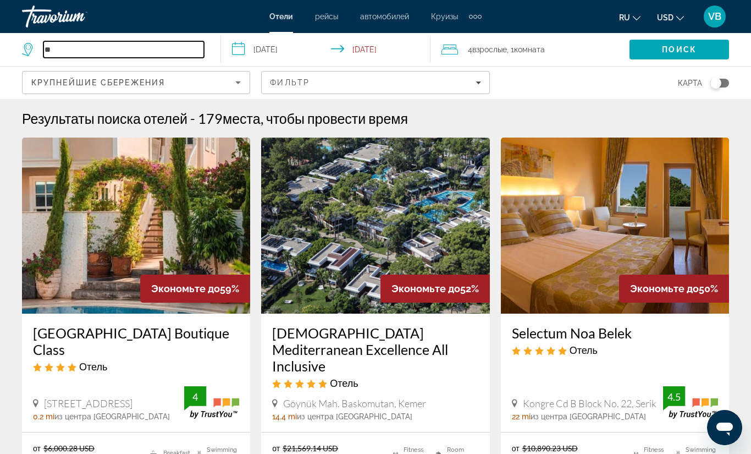
type input "*"
paste input "**********"
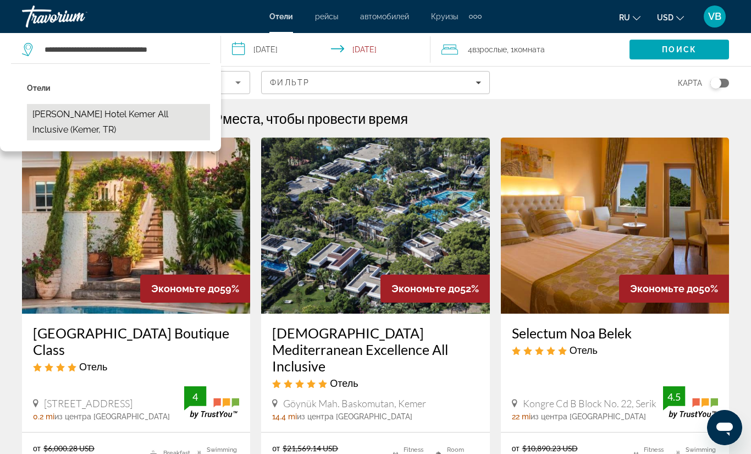
click at [141, 126] on button "SL La Perla Hotel Kemer All Inclusive (Kemer, TR)" at bounding box center [118, 122] width 183 height 36
type input "**********"
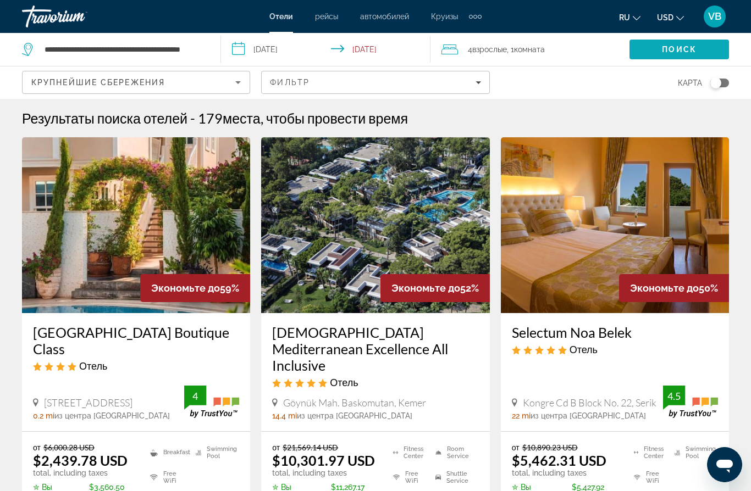
click at [660, 47] on span "Search" at bounding box center [678, 49] width 99 height 26
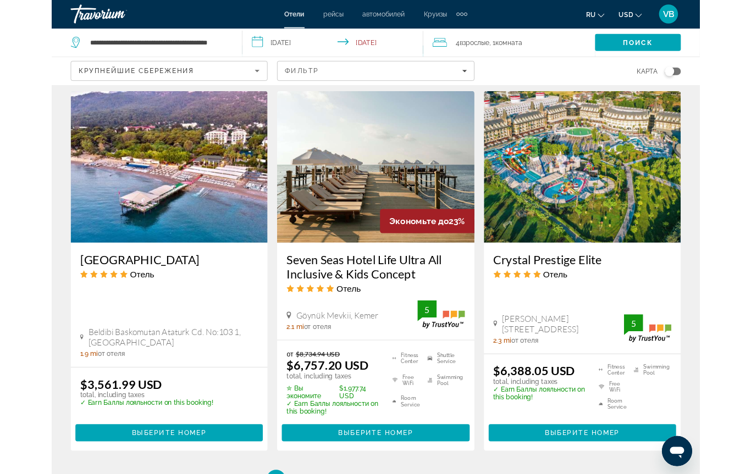
scroll to position [1383, 0]
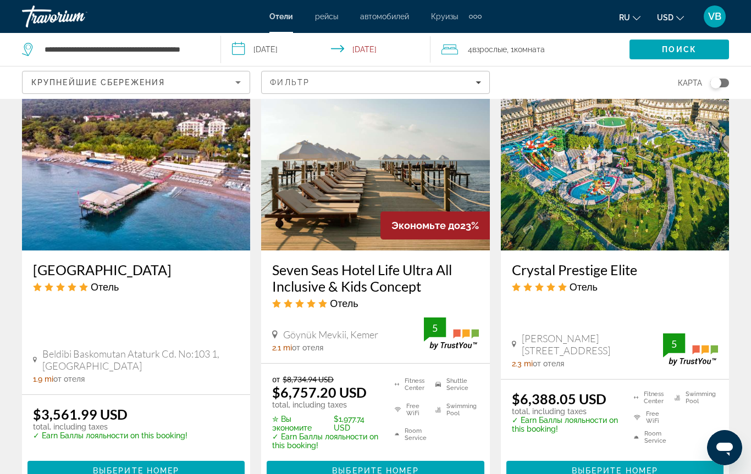
click at [364, 51] on input "**********" at bounding box center [328, 51] width 214 height 36
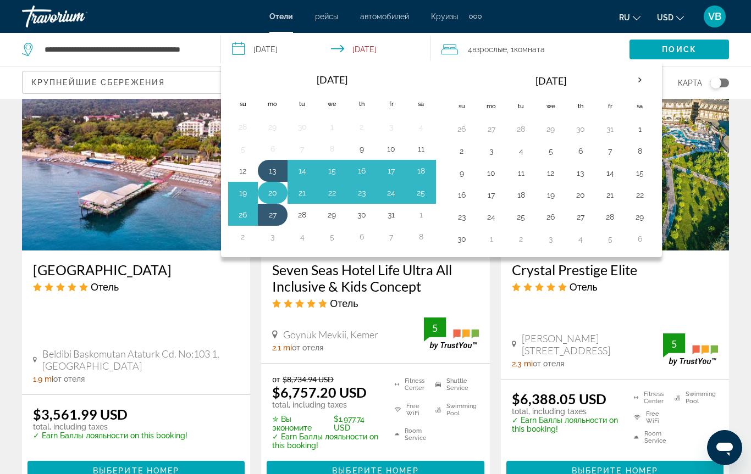
click at [272, 198] on button "20" at bounding box center [273, 192] width 18 height 15
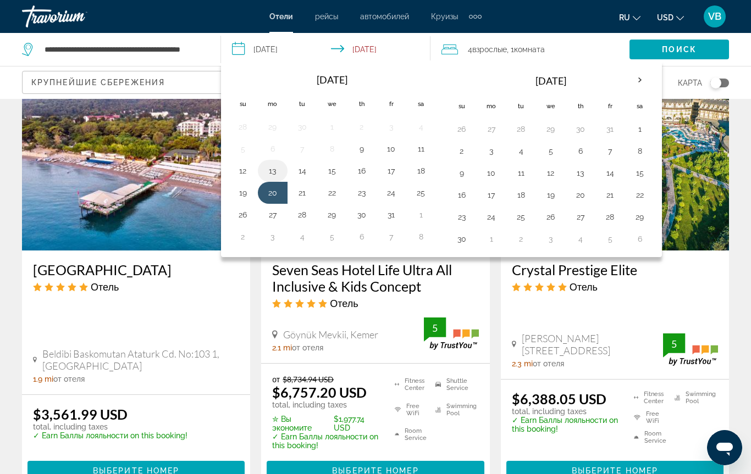
click at [269, 169] on button "13" at bounding box center [273, 170] width 18 height 15
type input "**********"
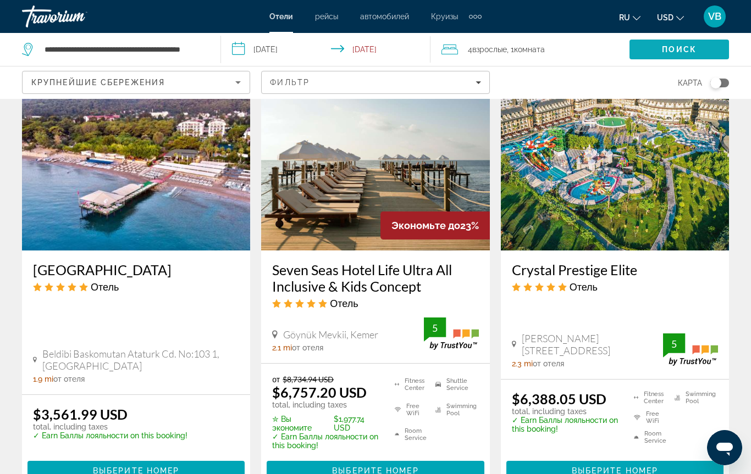
click at [644, 51] on span "Search" at bounding box center [678, 49] width 99 height 26
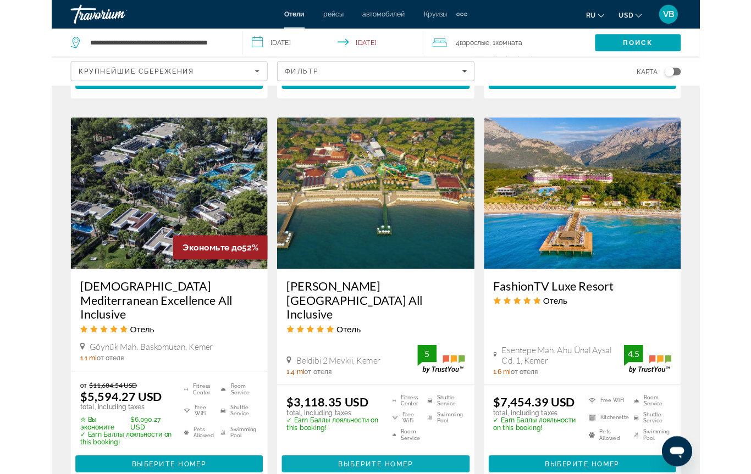
scroll to position [895, 0]
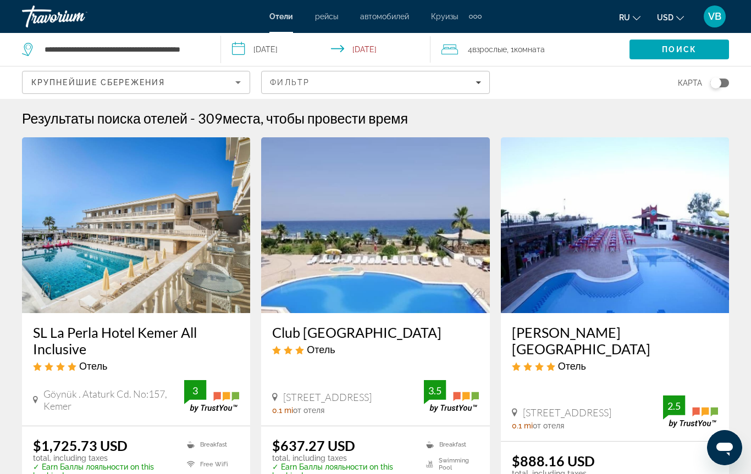
click at [77, 23] on div "Travorium" at bounding box center [77, 16] width 110 height 29
click at [65, 15] on div "Travorium" at bounding box center [77, 16] width 110 height 29
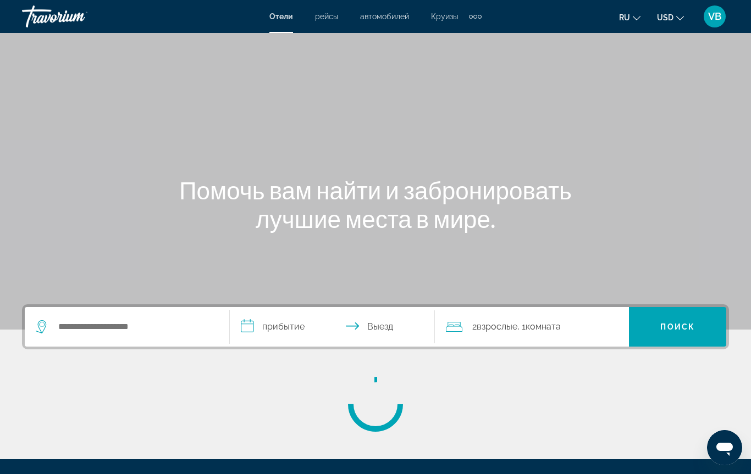
click at [65, 14] on div "Travorium" at bounding box center [77, 16] width 110 height 29
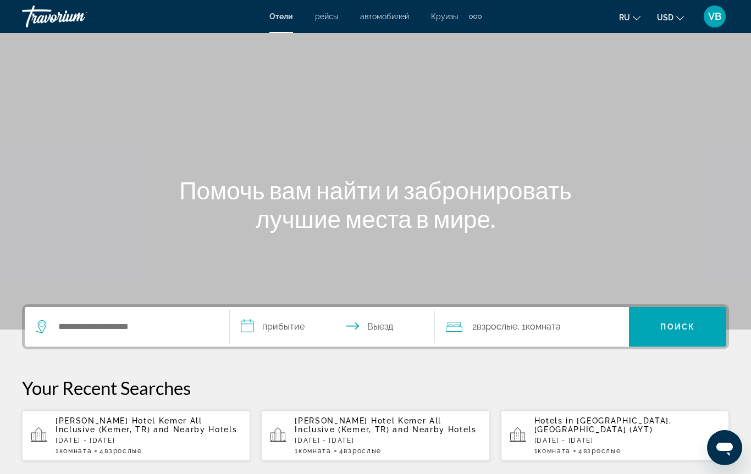
click at [65, 15] on div "Travorium" at bounding box center [77, 16] width 110 height 29
click at [65, 16] on div "Travorium" at bounding box center [77, 16] width 110 height 29
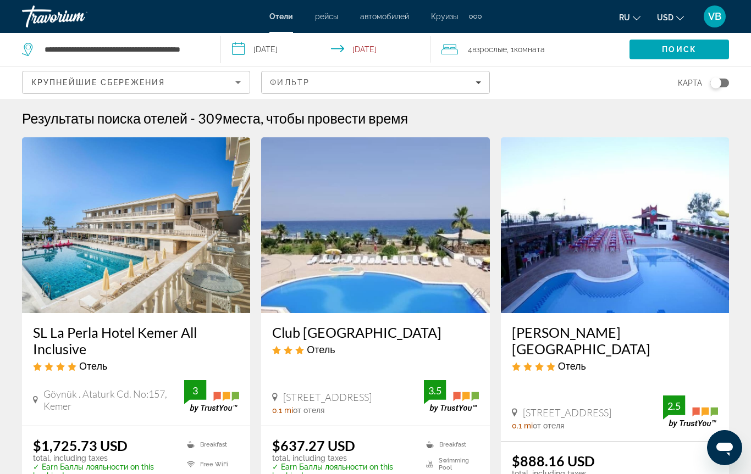
click at [26, 447] on div "$1,725.73 USD total, including taxes ✓ Earn Баллы лояльности on this booking! B…" at bounding box center [136, 483] width 228 height 112
click at [82, 9] on div "Travorium" at bounding box center [77, 16] width 110 height 29
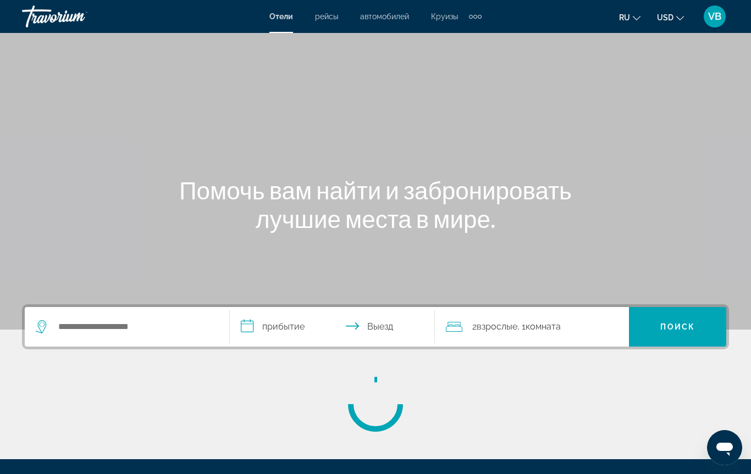
click at [82, 12] on div "Travorium" at bounding box center [77, 16] width 110 height 29
